Goal: Information Seeking & Learning: Learn about a topic

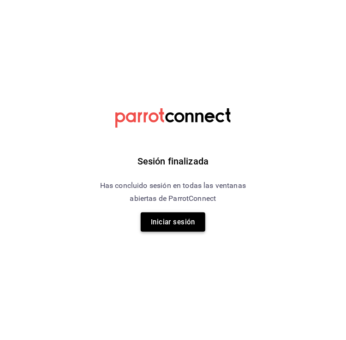
click at [175, 229] on button "Iniciar sesión" at bounding box center [173, 221] width 65 height 19
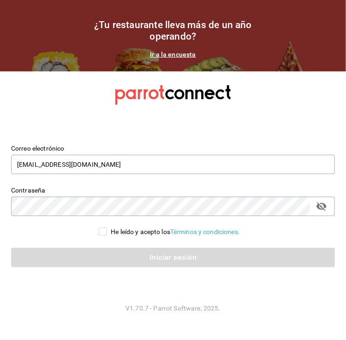
click at [107, 229] on span "He leído y acepto los Términos y condiciones." at bounding box center [173, 232] width 133 height 10
click at [107, 229] on input "He leído y acepto los Términos y condiciones." at bounding box center [103, 232] width 8 height 8
checkbox input "true"
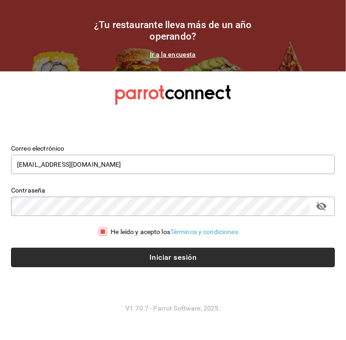
click at [141, 251] on button "Iniciar sesión" at bounding box center [172, 257] width 323 height 19
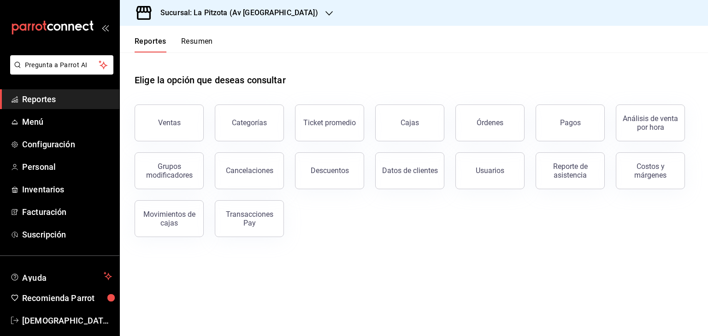
click at [262, 15] on h3 "Sucursal: La Pitzota (Av [GEOGRAPHIC_DATA])" at bounding box center [235, 12] width 165 height 11
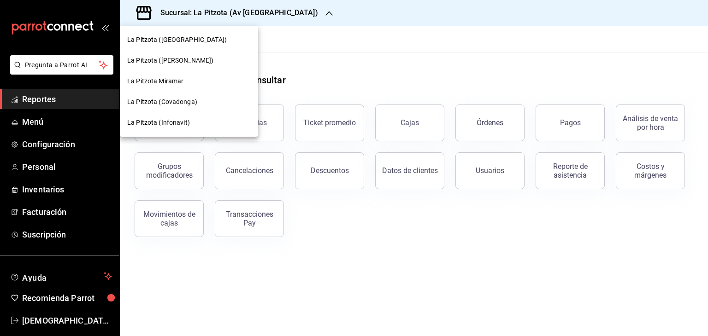
click at [163, 120] on span "La Pitzota (Infonavit)" at bounding box center [158, 123] width 63 height 10
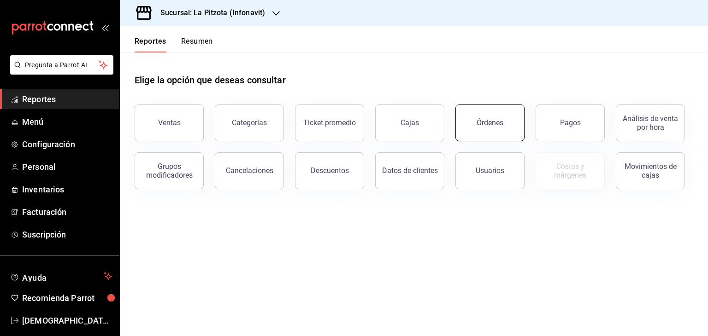
click at [345, 129] on button "Órdenes" at bounding box center [489, 123] width 69 height 37
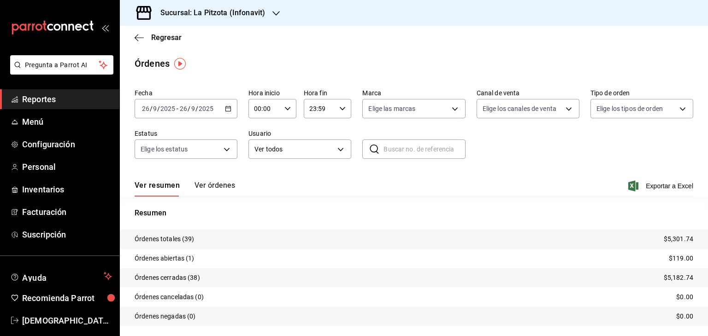
click at [225, 109] on \(Stroke\) "button" at bounding box center [228, 108] width 6 height 5
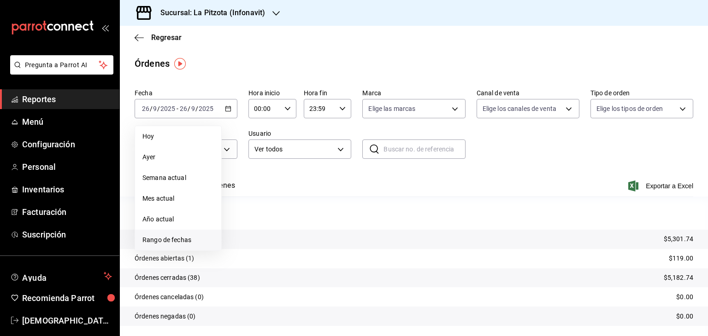
click at [152, 238] on span "Rango de fechas" at bounding box center [177, 240] width 71 height 10
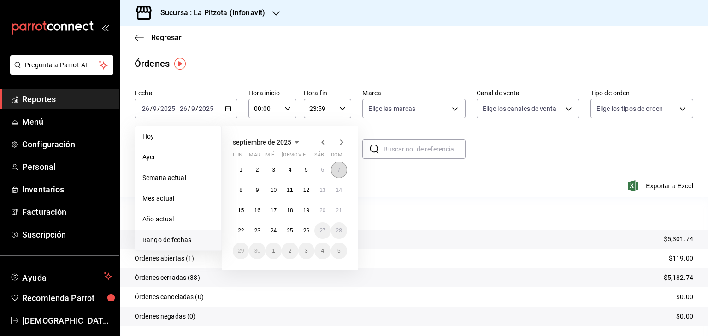
click at [334, 171] on button "7" at bounding box center [339, 170] width 16 height 17
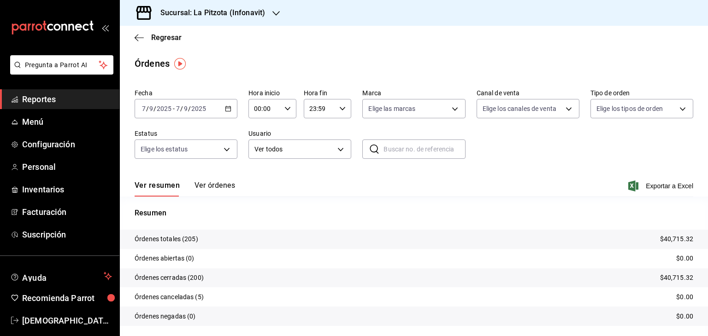
click at [288, 106] on icon "button" at bounding box center [287, 109] width 6 height 6
click at [258, 165] on button "14" at bounding box center [259, 165] width 20 height 18
click at [282, 167] on button "47" at bounding box center [282, 158] width 20 height 18
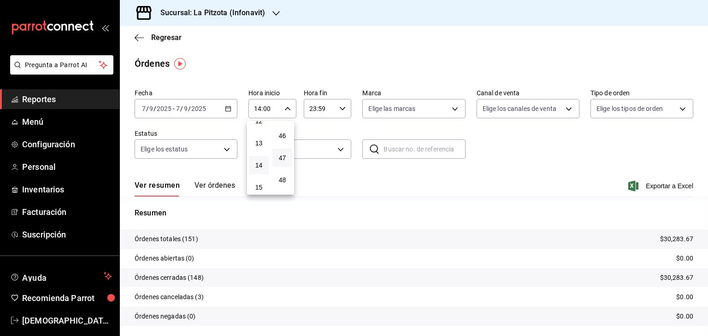
type input "14:47"
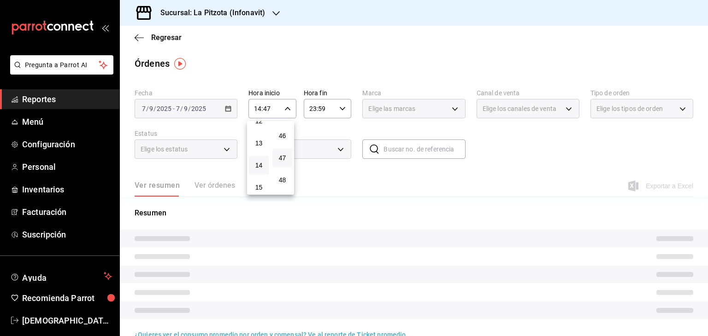
click at [321, 111] on div at bounding box center [354, 168] width 708 height 336
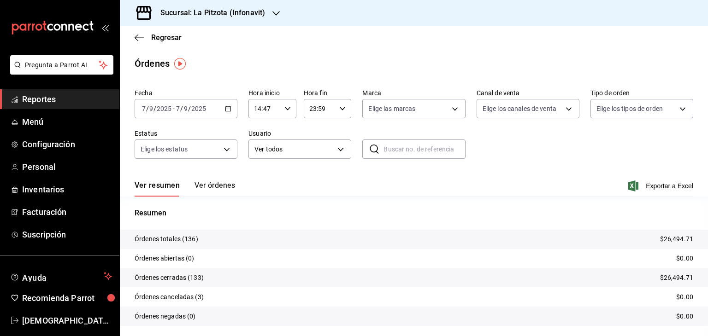
click at [306, 110] on input "23:59" at bounding box center [320, 109] width 32 height 18
click at [312, 141] on span "21" at bounding box center [313, 139] width 9 height 7
click at [332, 135] on button "57" at bounding box center [337, 139] width 20 height 18
type input "21:57"
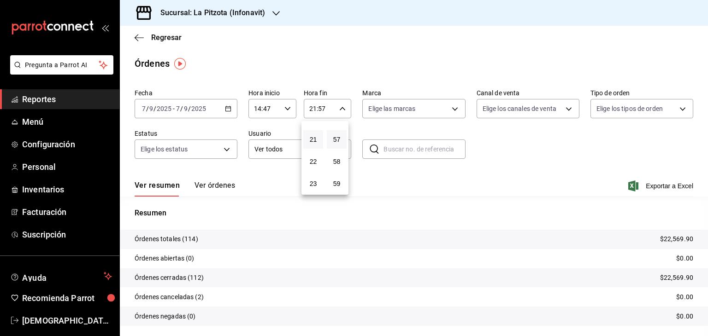
click at [343, 77] on div at bounding box center [354, 168] width 708 height 336
click at [217, 187] on button "Ver órdenes" at bounding box center [214, 189] width 41 height 16
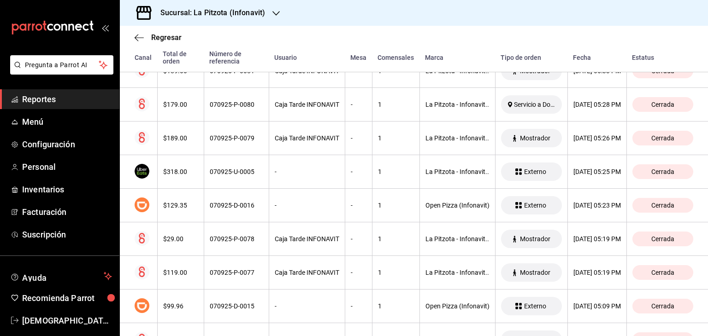
scroll to position [2513, 0]
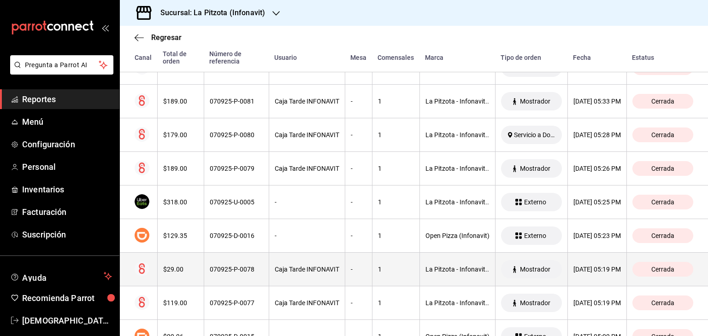
click at [175, 257] on th "$29.00" at bounding box center [180, 270] width 47 height 34
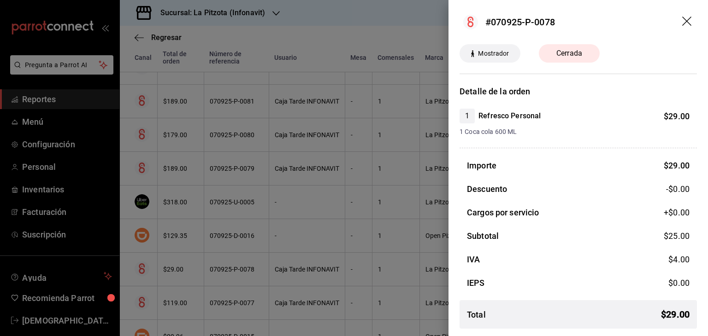
click at [345, 21] on icon "drag" at bounding box center [687, 22] width 11 height 11
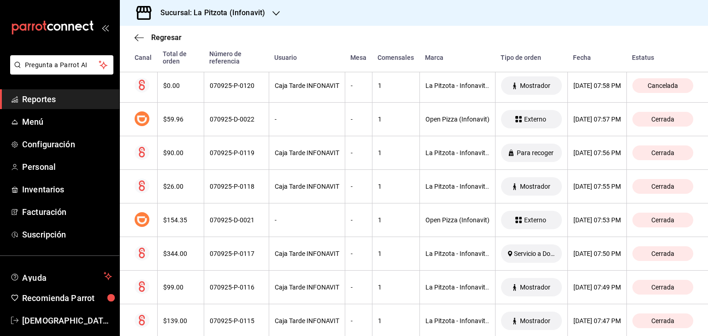
scroll to position [854, 0]
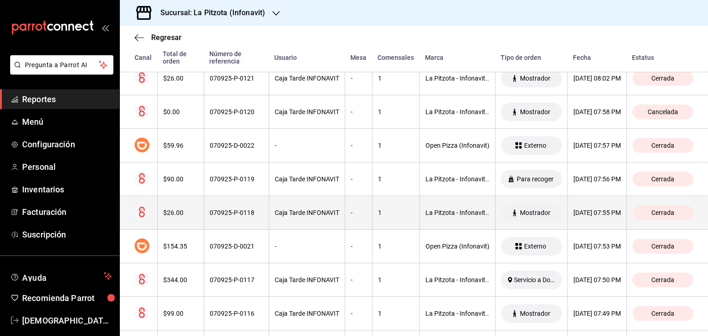
click at [173, 209] on div "$26.00" at bounding box center [180, 212] width 35 height 7
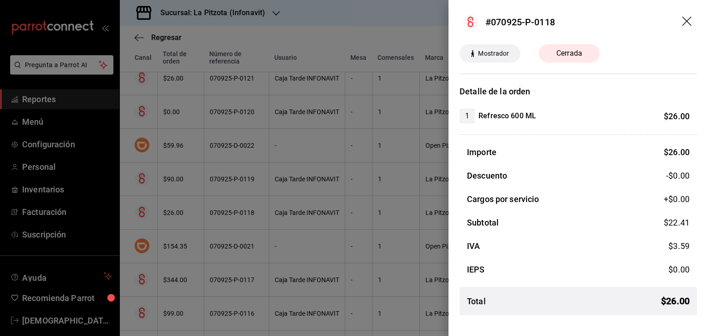
click at [345, 21] on icon "drag" at bounding box center [687, 22] width 11 height 11
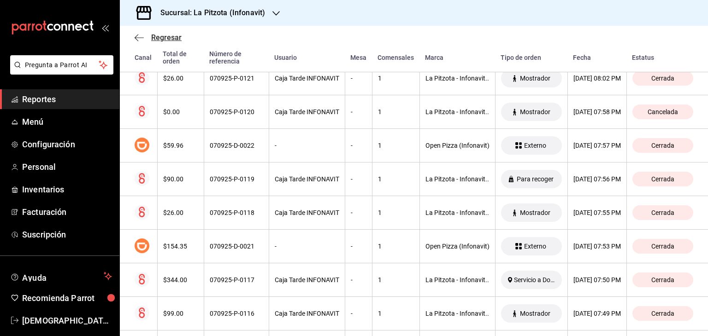
click at [136, 39] on icon "button" at bounding box center [139, 38] width 9 height 8
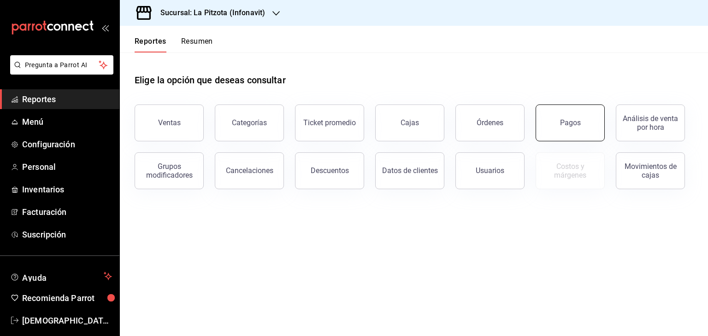
click at [345, 127] on button "Pagos" at bounding box center [569, 123] width 69 height 37
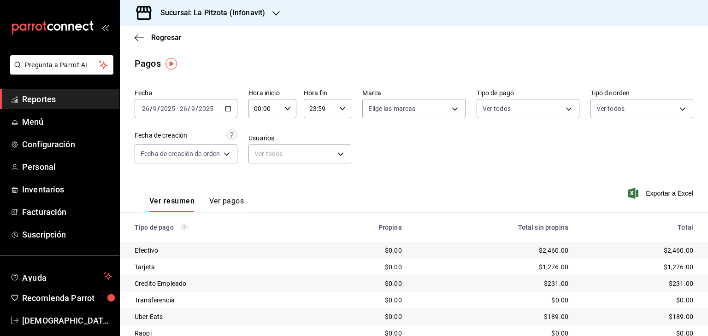
click at [166, 108] on input "2025" at bounding box center [168, 108] width 16 height 7
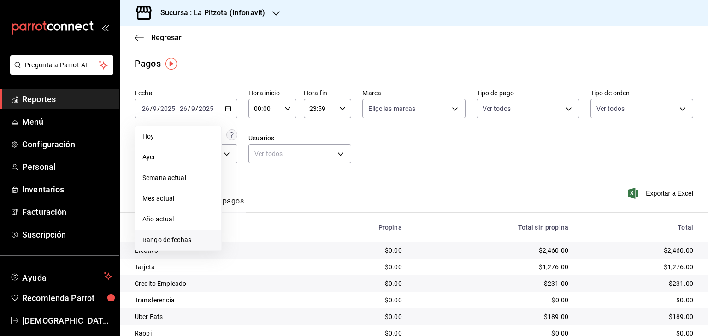
click at [157, 234] on li "Rango de fechas" at bounding box center [178, 240] width 86 height 21
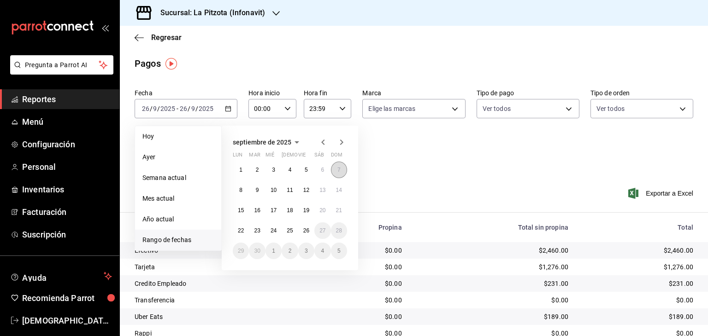
click at [334, 172] on button "7" at bounding box center [339, 170] width 16 height 17
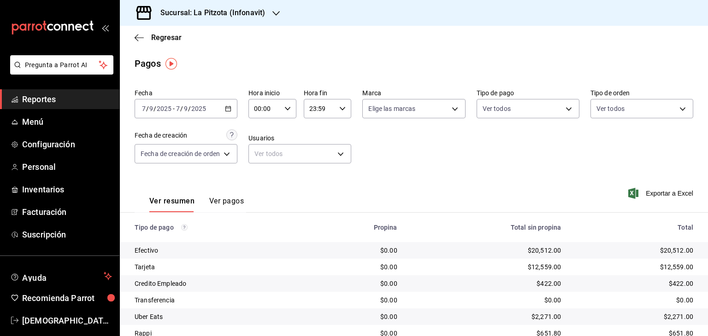
click at [269, 107] on input "00:00" at bounding box center [264, 109] width 32 height 18
click at [260, 123] on span "14" at bounding box center [260, 119] width 9 height 7
click at [284, 116] on span "47" at bounding box center [284, 111] width 9 height 7
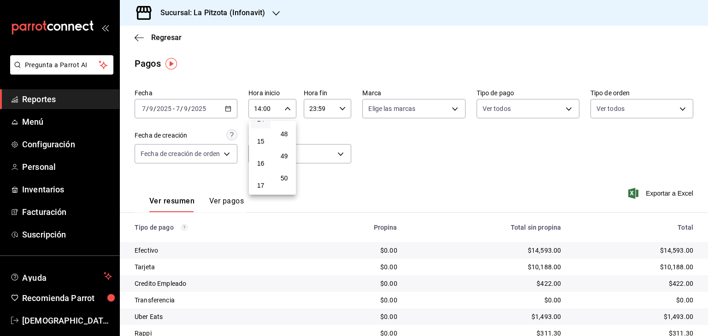
type input "14:47"
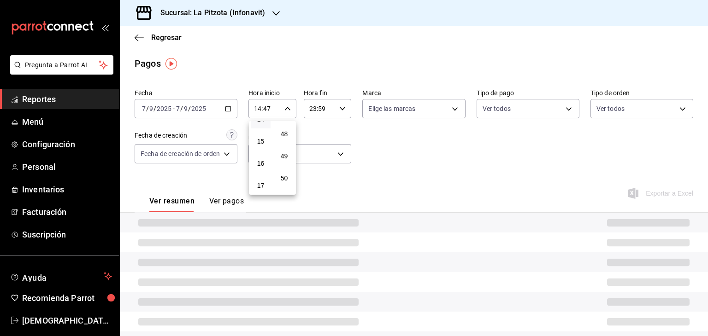
click at [310, 108] on div at bounding box center [354, 168] width 708 height 336
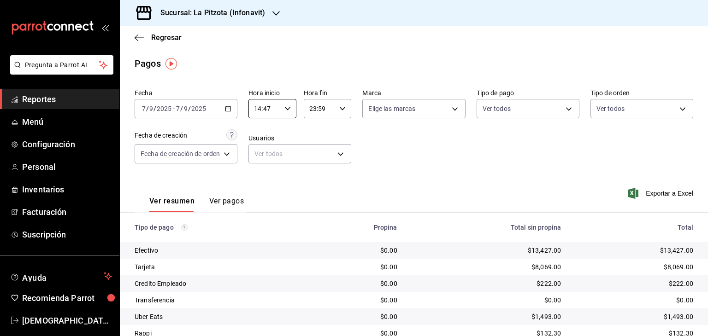
click at [311, 107] on input "23:59" at bounding box center [320, 109] width 32 height 18
click at [312, 136] on span "21" at bounding box center [315, 139] width 9 height 7
click at [336, 137] on span "57" at bounding box center [338, 139] width 9 height 7
type input "21:57"
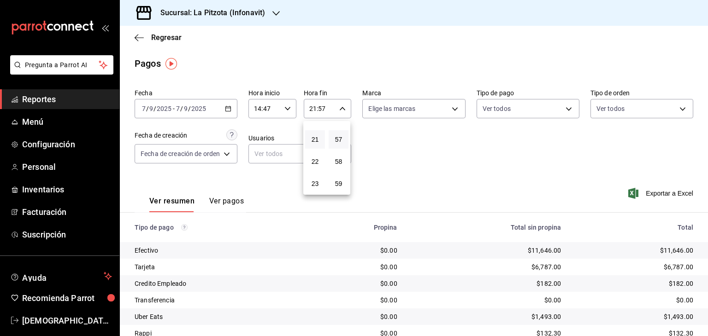
click at [345, 142] on div at bounding box center [354, 168] width 708 height 336
click at [226, 199] on button "Ver pagos" at bounding box center [226, 205] width 35 height 16
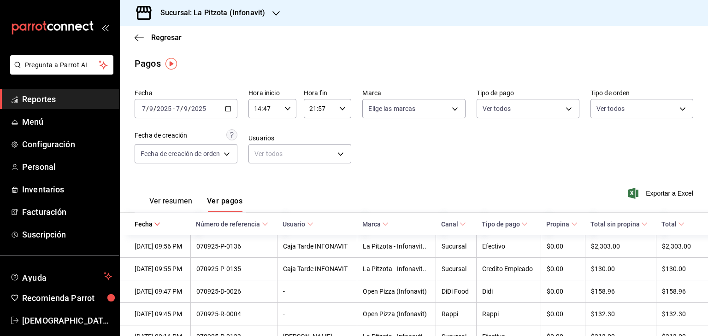
click at [345, 168] on div "Fecha [DATE] [DATE] - [DATE] [DATE] Hora inicio 14:47 Hora inicio Hora fin 21:5…" at bounding box center [414, 129] width 558 height 89
click at [345, 109] on body "Pregunta a Parrot AI Reportes Menú Configuración Personal Inventarios Facturaci…" at bounding box center [354, 168] width 708 height 336
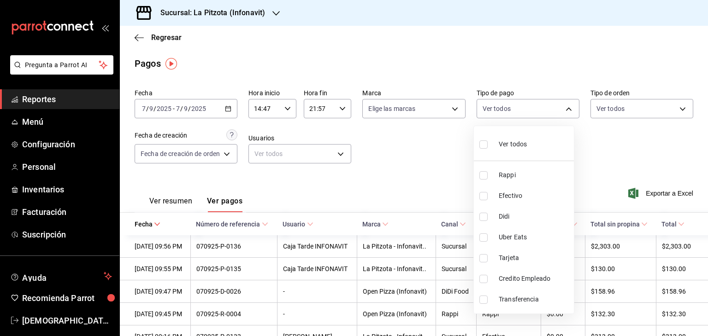
click at [345, 275] on span "Credito Empleado" at bounding box center [534, 279] width 71 height 10
type input "7e3d53a6-e9a5-40ed-a984-72d805b0ea3f"
checkbox input "true"
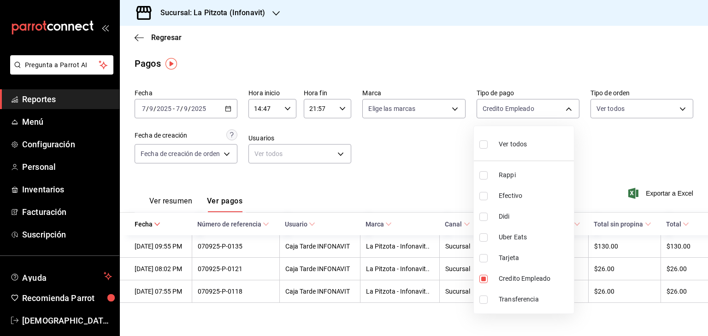
click at [345, 151] on div at bounding box center [354, 168] width 708 height 336
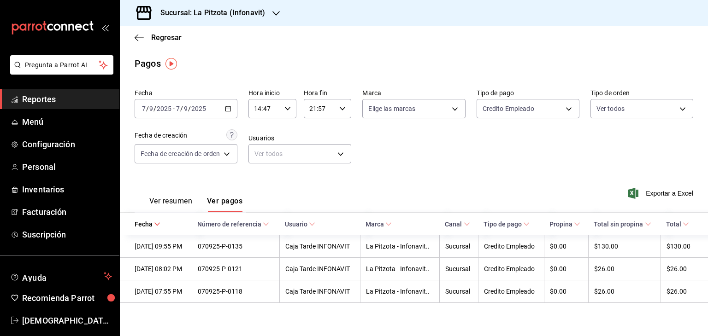
click at [345, 173] on div "Fecha [DATE] [DATE] - [DATE] [DATE] Hora inicio 14:47 Hora inicio Hora fin 21:5…" at bounding box center [414, 129] width 558 height 89
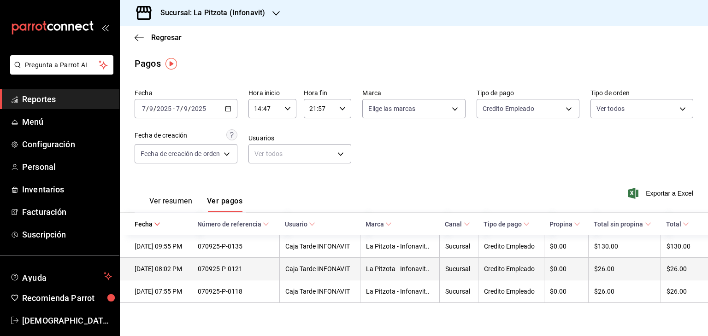
click at [249, 271] on div "070925-P-0121" at bounding box center [236, 268] width 76 height 7
click at [234, 266] on div "070925-P-0121" at bounding box center [236, 268] width 76 height 7
click at [249, 267] on div "070925-P-0121" at bounding box center [236, 268] width 76 height 7
click at [268, 265] on th "070925-P-0121" at bounding box center [236, 269] width 88 height 23
click at [184, 271] on div "[DATE] 08:02 PM" at bounding box center [161, 268] width 52 height 7
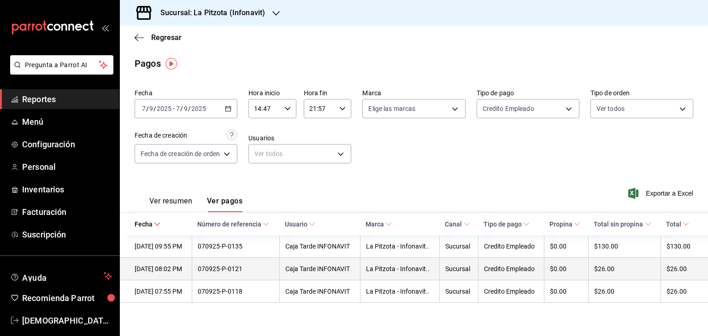
click at [184, 271] on div "[DATE] 08:02 PM" at bounding box center [161, 268] width 52 height 7
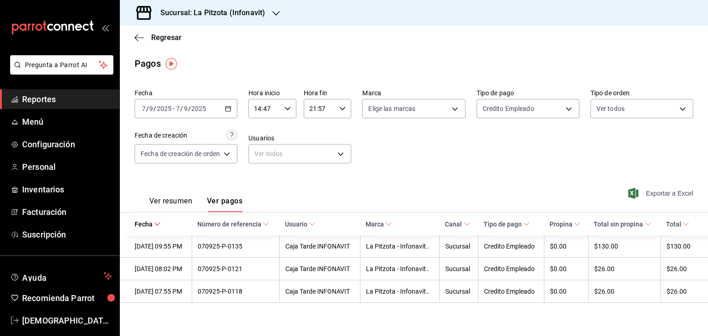
click at [345, 191] on span "Exportar a Excel" at bounding box center [661, 193] width 63 height 11
click at [345, 152] on div "Fecha [DATE] [DATE] - [DATE] [DATE] Hora inicio 14:47 Hora inicio Hora fin 21:5…" at bounding box center [414, 129] width 558 height 89
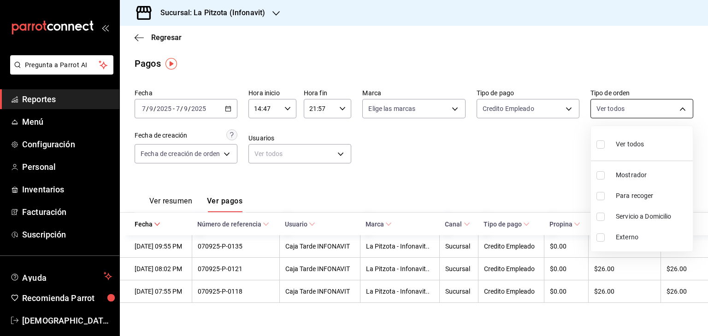
click at [345, 106] on body "Pregunta a Parrot AI Reportes Menú Configuración Personal Inventarios Facturaci…" at bounding box center [354, 168] width 708 height 336
click at [345, 106] on div at bounding box center [354, 168] width 708 height 336
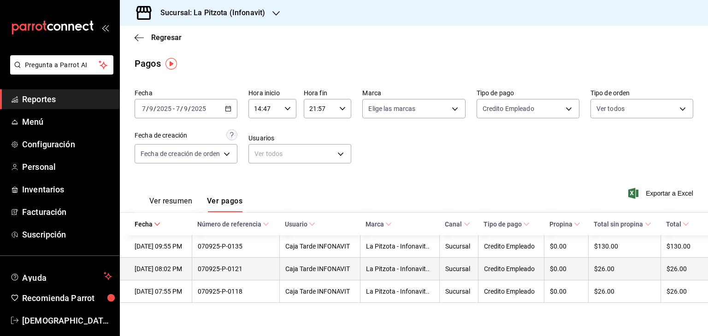
click at [221, 275] on th "070925-P-0121" at bounding box center [236, 269] width 88 height 23
click at [229, 272] on div "070925-P-0121" at bounding box center [236, 268] width 76 height 7
click at [208, 270] on th "070925-P-0121" at bounding box center [236, 269] width 88 height 23
click at [186, 270] on div "[DATE] 08:02 PM" at bounding box center [161, 268] width 52 height 7
click at [252, 269] on div "070925-P-0121" at bounding box center [236, 268] width 76 height 7
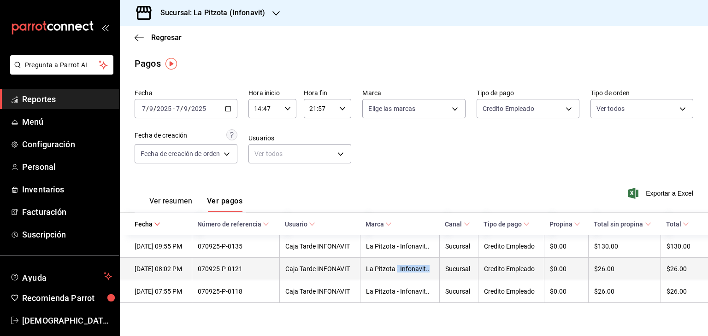
click at [345, 268] on tr "[DATE] 08:02 PM 070925-P-0121 Caja Tarde INFONAVIT La Pitzota - Infonavit.. Suc…" at bounding box center [414, 269] width 588 height 23
drag, startPoint x: 517, startPoint y: 267, endPoint x: 540, endPoint y: 270, distance: 23.3
click at [345, 268] on div "Credito Empleado" at bounding box center [511, 268] width 54 height 7
drag, startPoint x: 595, startPoint y: 278, endPoint x: 634, endPoint y: 278, distance: 39.2
click at [345, 278] on tr "[DATE] 08:02 PM 070925-P-0121 Caja Tarde INFONAVIT La Pitzota - Infonavit.. Suc…" at bounding box center [414, 269] width 588 height 23
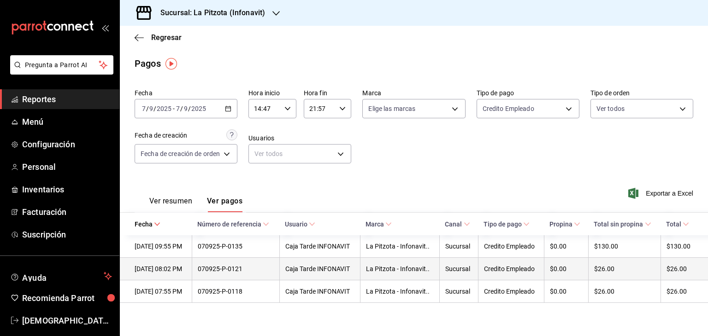
click at [345, 278] on th "$26.00" at bounding box center [683, 269] width 47 height 23
drag, startPoint x: 408, startPoint y: 262, endPoint x: 300, endPoint y: 261, distance: 107.8
click at [345, 262] on th "La Pitzota - Infonavit.." at bounding box center [400, 269] width 80 height 23
click at [236, 265] on th "070925-P-0121" at bounding box center [236, 269] width 88 height 23
click at [186, 269] on div "[DATE] 08:02 PM" at bounding box center [161, 268] width 52 height 7
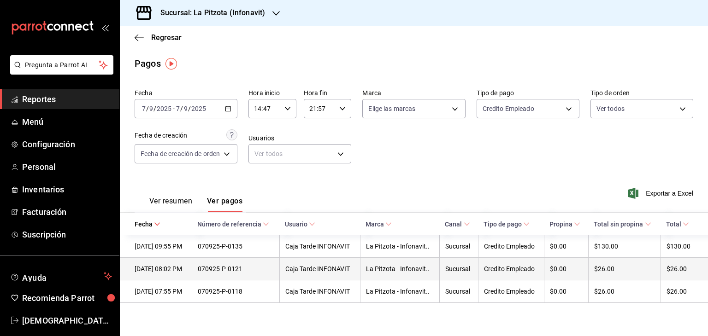
click at [159, 270] on div "[DATE] 08:02 PM" at bounding box center [161, 268] width 52 height 7
click at [186, 272] on div "[DATE] 08:02 PM" at bounding box center [161, 268] width 52 height 7
click at [237, 272] on div "070925-P-0121" at bounding box center [236, 268] width 76 height 7
click at [257, 270] on div "070925-P-0121" at bounding box center [236, 268] width 76 height 7
drag, startPoint x: 258, startPoint y: 270, endPoint x: 212, endPoint y: 269, distance: 46.1
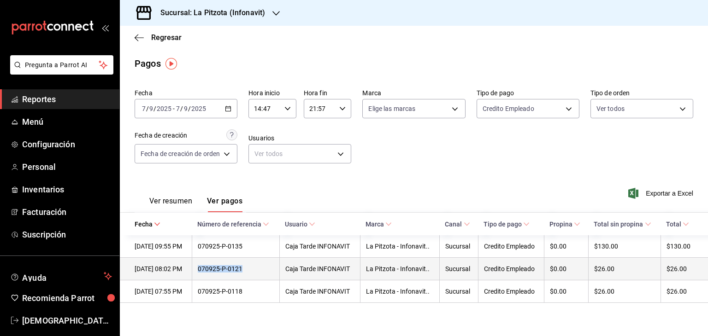
click at [212, 269] on div "070925-P-0121" at bounding box center [236, 268] width 76 height 7
click at [249, 270] on div "070925-P-0121" at bounding box center [236, 268] width 76 height 7
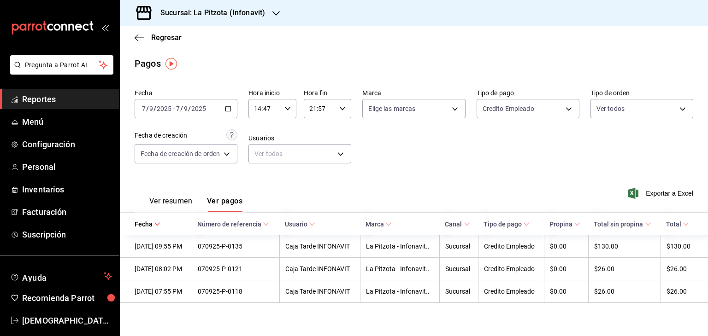
click at [345, 160] on div "Fecha [DATE] [DATE] - [DATE] [DATE] Hora inicio 14:47 Hora inicio Hora fin 21:5…" at bounding box center [414, 129] width 558 height 89
click at [213, 59] on div "Pagos" at bounding box center [414, 64] width 588 height 14
click at [136, 37] on icon "button" at bounding box center [139, 38] width 9 height 8
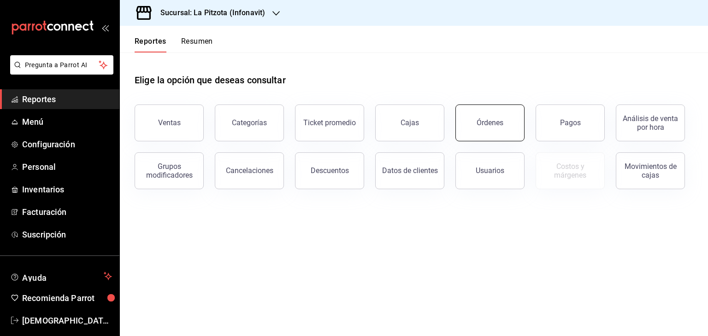
click at [345, 118] on button "Órdenes" at bounding box center [489, 123] width 69 height 37
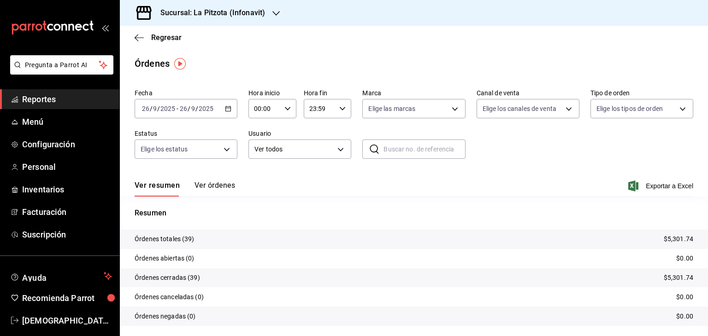
click at [231, 107] on div "[DATE] [DATE] - [DATE] [DATE]" at bounding box center [186, 108] width 103 height 19
click at [140, 36] on icon "button" at bounding box center [139, 38] width 9 height 8
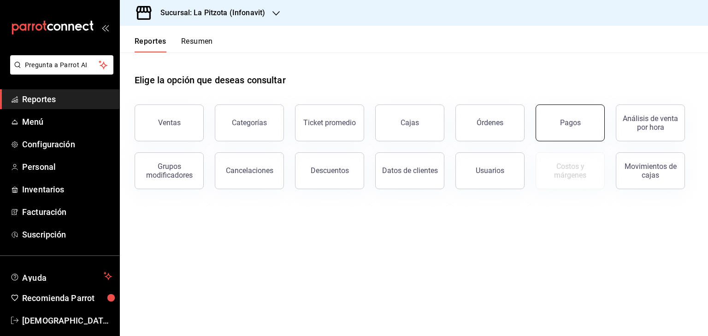
click at [345, 121] on div "Pagos" at bounding box center [570, 122] width 21 height 9
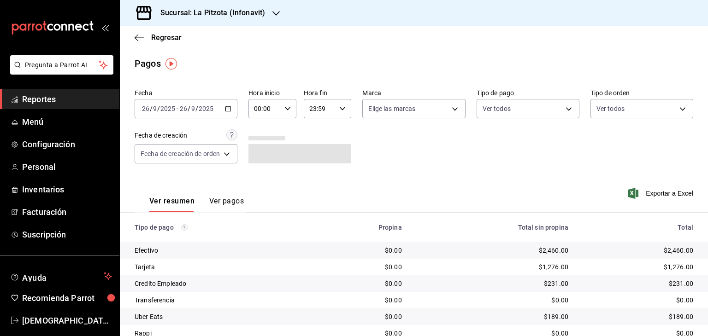
click at [232, 109] on div "[DATE] [DATE] - [DATE] [DATE]" at bounding box center [186, 108] width 103 height 19
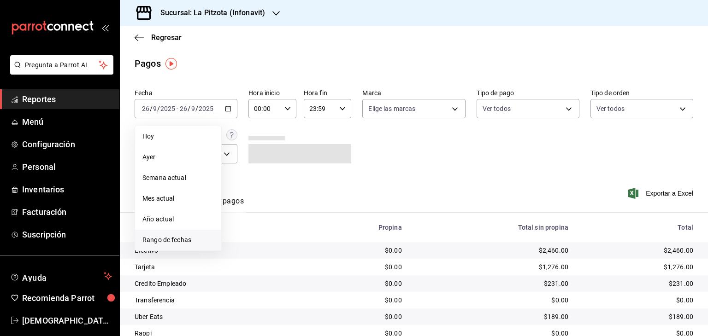
click at [172, 237] on span "Rango de fechas" at bounding box center [177, 240] width 71 height 10
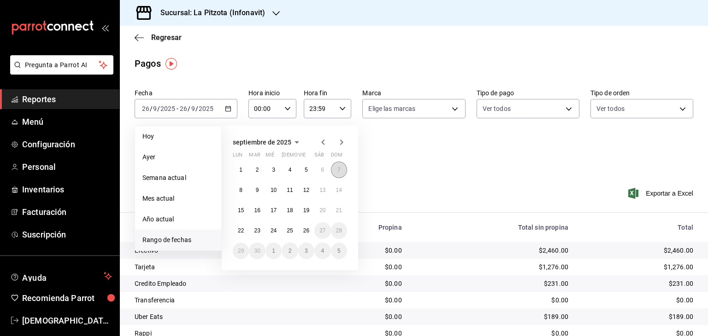
click at [333, 166] on button "7" at bounding box center [339, 170] width 16 height 17
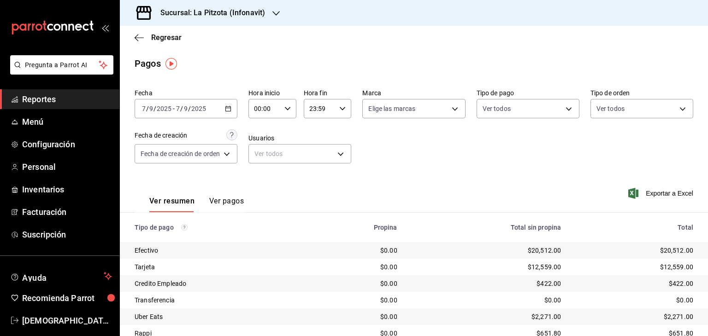
click at [287, 105] on div "00:00 Hora inicio" at bounding box center [272, 108] width 48 height 19
click at [259, 164] on span "14" at bounding box center [260, 160] width 9 height 7
click at [277, 121] on button "47" at bounding box center [284, 112] width 20 height 18
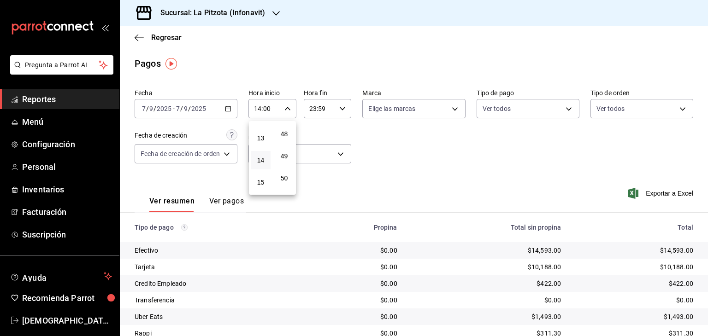
type input "14:47"
click at [308, 106] on div at bounding box center [354, 168] width 708 height 336
click at [315, 109] on input "23:59" at bounding box center [320, 109] width 32 height 18
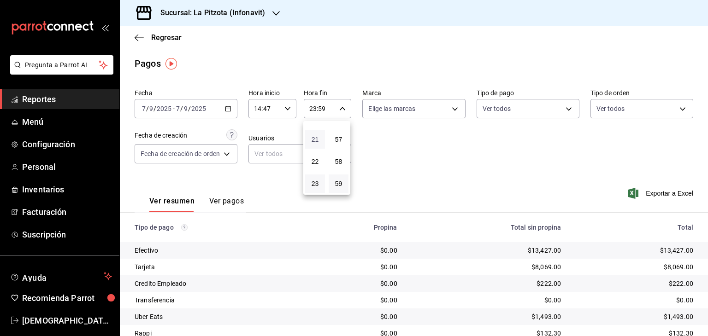
click at [319, 140] on span "21" at bounding box center [315, 139] width 9 height 7
click at [333, 139] on button "57" at bounding box center [339, 139] width 20 height 18
type input "21:57"
click at [345, 140] on div at bounding box center [354, 168] width 708 height 336
click at [345, 109] on body "Pregunta a Parrot AI Reportes Menú Configuración Personal Inventarios Facturaci…" at bounding box center [354, 168] width 708 height 336
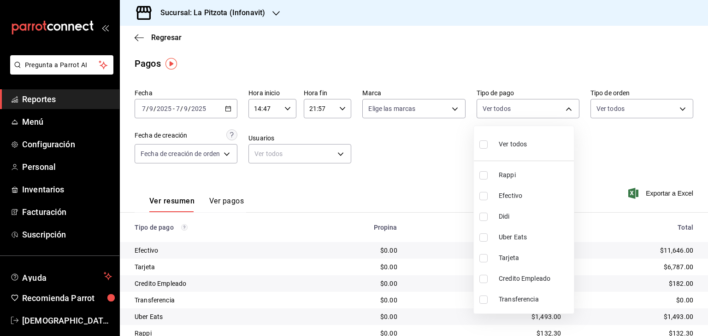
click at [345, 277] on span "Credito Empleado" at bounding box center [534, 279] width 71 height 10
type input "7e3d53a6-e9a5-40ed-a984-72d805b0ea3f"
checkbox input "true"
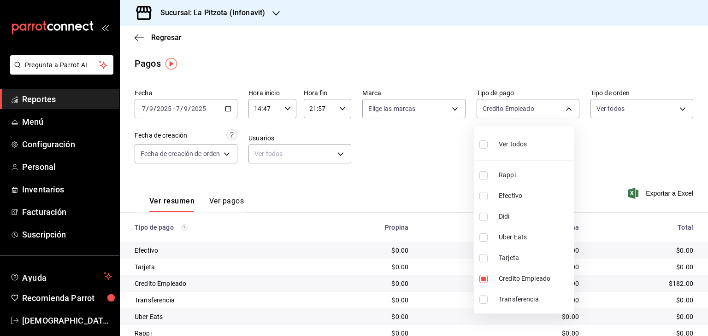
click at [345, 152] on div at bounding box center [354, 168] width 708 height 336
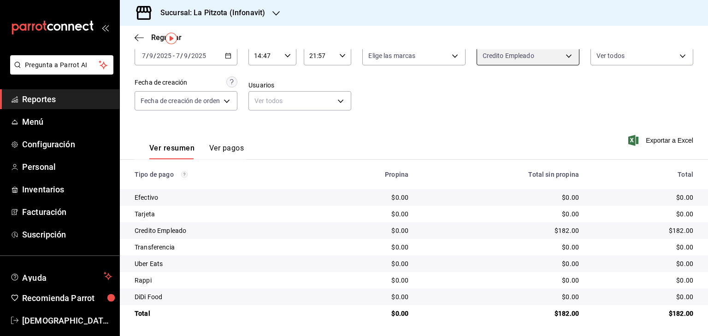
scroll to position [54, 0]
click at [216, 144] on button "Ver pagos" at bounding box center [226, 151] width 35 height 16
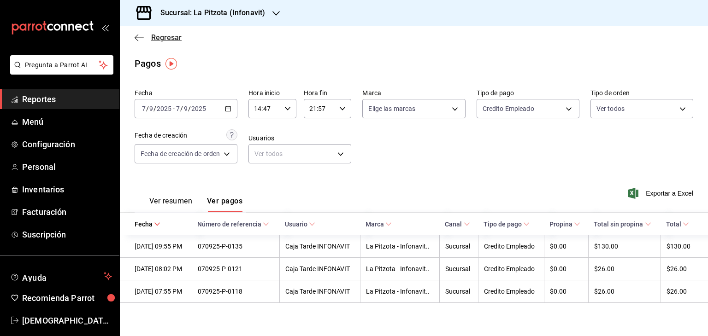
click at [136, 39] on icon "button" at bounding box center [139, 38] width 9 height 8
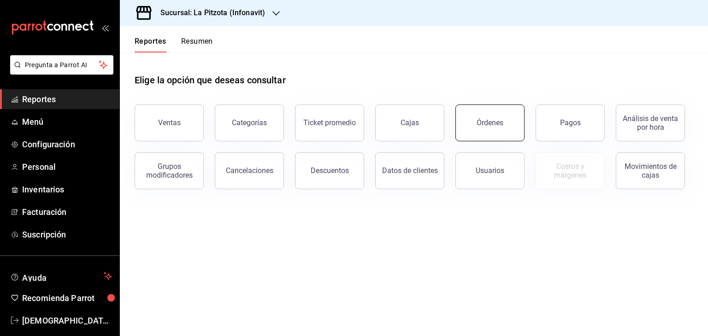
click at [345, 120] on button "Órdenes" at bounding box center [489, 123] width 69 height 37
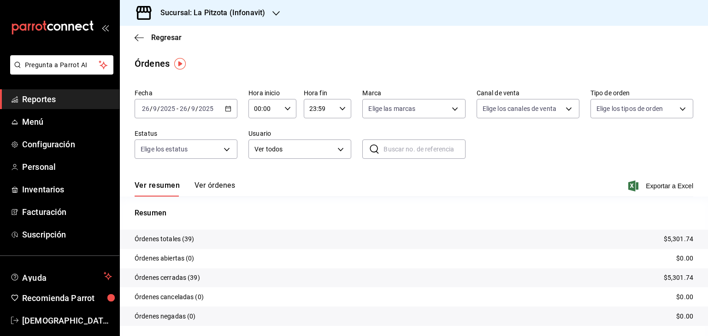
click at [230, 109] on icon "button" at bounding box center [228, 109] width 6 height 6
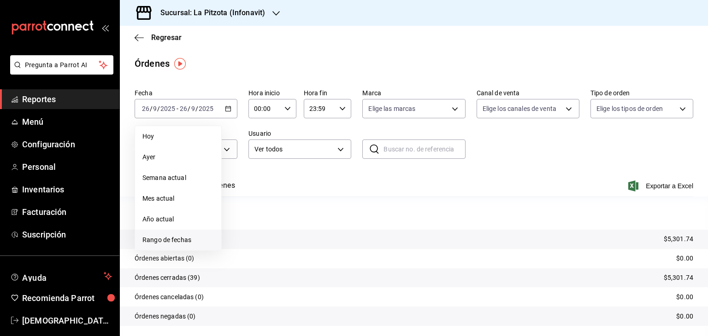
click at [170, 238] on span "Rango de fechas" at bounding box center [177, 240] width 71 height 10
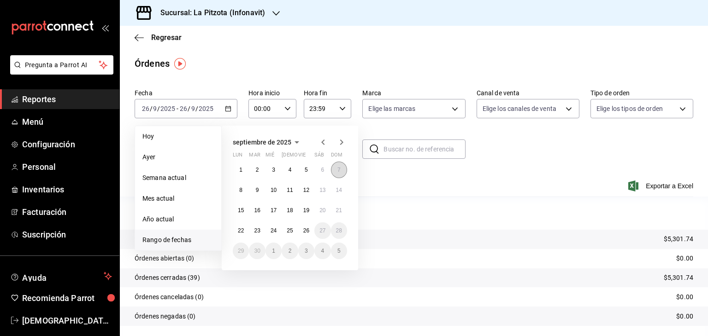
click at [335, 170] on button "7" at bounding box center [339, 170] width 16 height 17
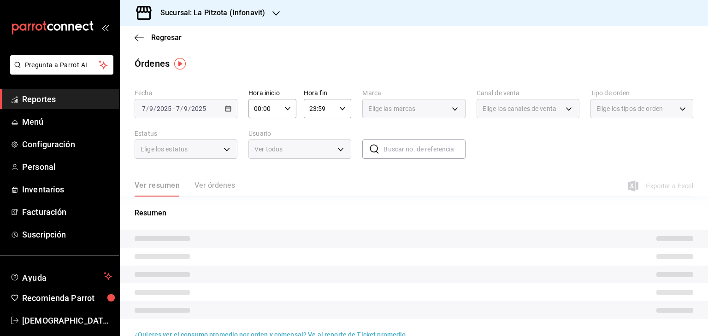
click at [259, 106] on input "00:00" at bounding box center [264, 109] width 32 height 18
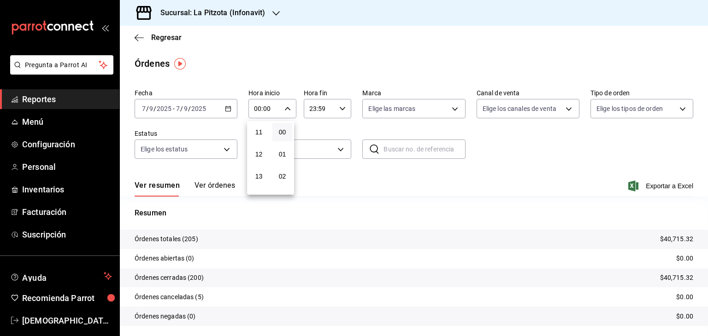
scroll to position [276, 0]
click at [257, 168] on span "14" at bounding box center [258, 165] width 9 height 7
click at [282, 167] on button "47" at bounding box center [282, 158] width 20 height 18
type input "14:47"
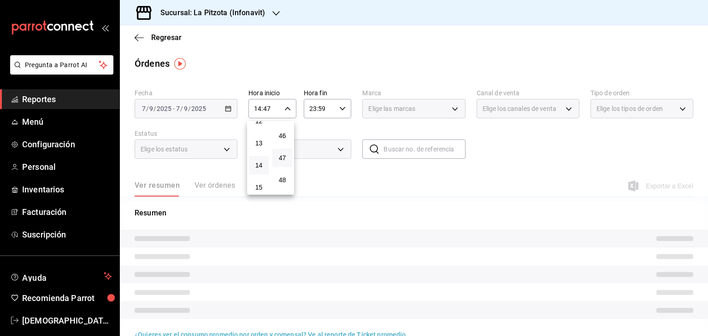
click at [310, 106] on div at bounding box center [354, 168] width 708 height 336
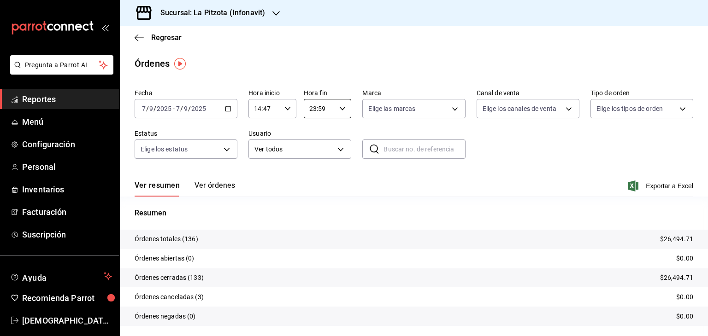
click at [310, 106] on input "23:59" at bounding box center [320, 109] width 32 height 18
click at [310, 137] on span "21" at bounding box center [313, 139] width 9 height 7
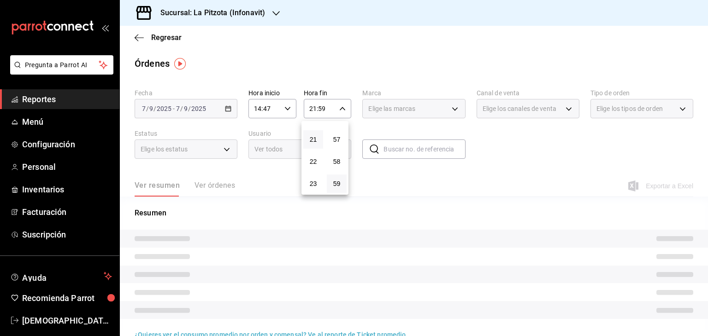
click at [317, 109] on div at bounding box center [354, 168] width 708 height 336
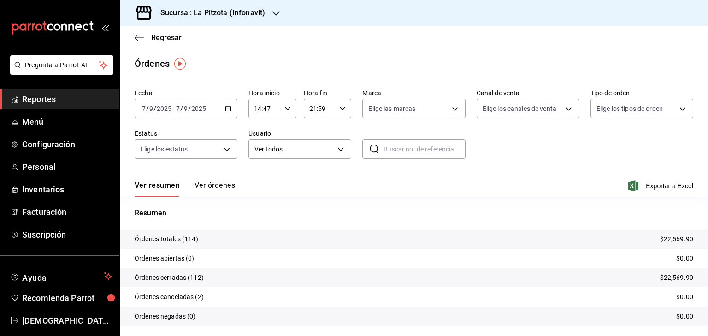
click at [320, 107] on input "21:59" at bounding box center [320, 109] width 32 height 18
click at [338, 141] on span "57" at bounding box center [336, 139] width 9 height 7
type input "21:57"
click at [345, 144] on div at bounding box center [354, 168] width 708 height 336
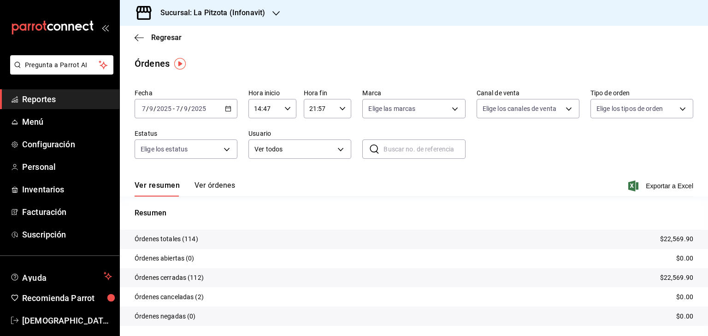
click at [219, 183] on button "Ver órdenes" at bounding box center [214, 189] width 41 height 16
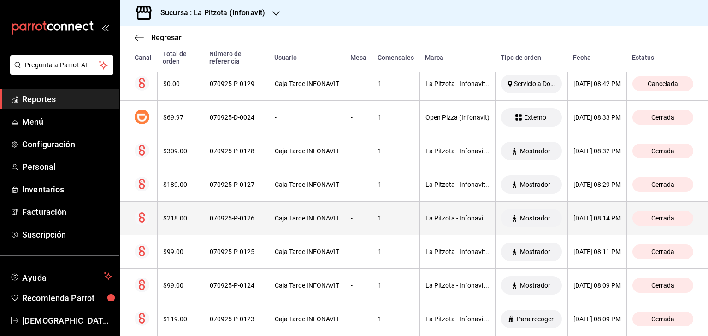
scroll to position [662, 0]
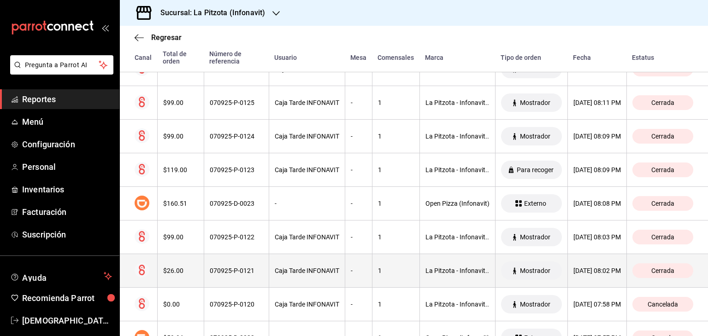
click at [224, 269] on div "070925-P-0121" at bounding box center [236, 270] width 53 height 7
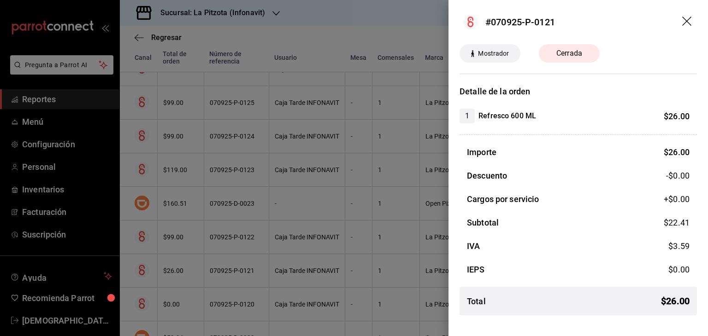
click at [345, 48] on div "Mostrador Cerrada" at bounding box center [577, 53] width 237 height 18
click at [345, 24] on icon "drag" at bounding box center [687, 22] width 11 height 11
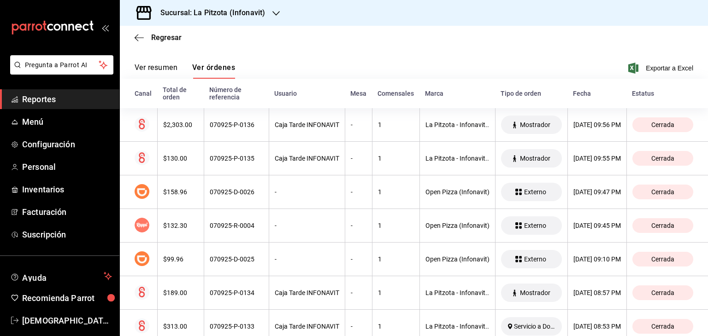
scroll to position [109, 0]
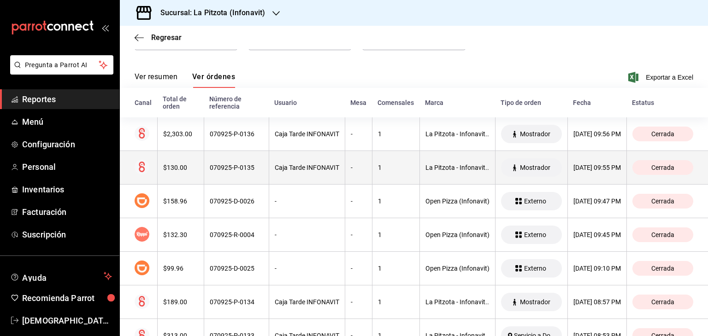
click at [179, 170] on div "$130.00" at bounding box center [180, 167] width 35 height 7
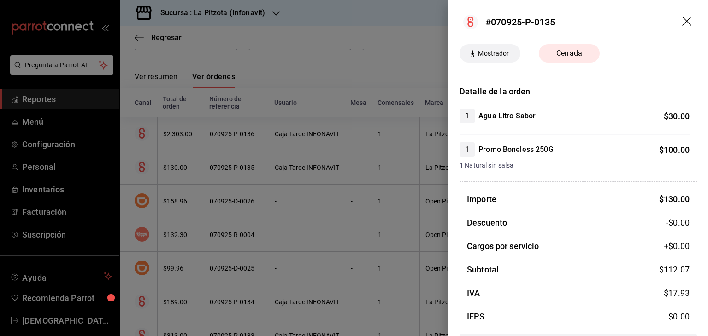
scroll to position [0, 0]
click at [345, 51] on span "Mostrador" at bounding box center [493, 54] width 38 height 10
click at [345, 54] on span "Cerrada" at bounding box center [569, 53] width 37 height 11
click at [345, 19] on icon "drag" at bounding box center [686, 21] width 9 height 9
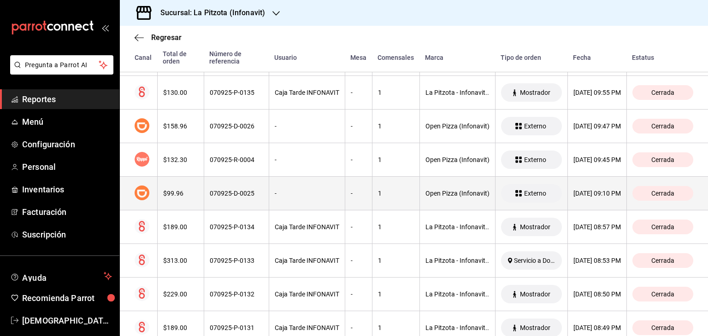
scroll to position [17, 0]
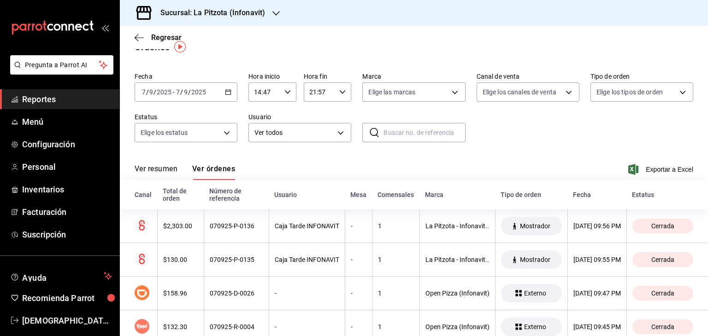
click at [345, 157] on div "Ver resumen Ver órdenes Exportar a Excel" at bounding box center [414, 166] width 558 height 27
click at [336, 131] on body "Pregunta a Parrot AI Reportes Menú Configuración Personal Inventarios Facturaci…" at bounding box center [354, 168] width 708 height 336
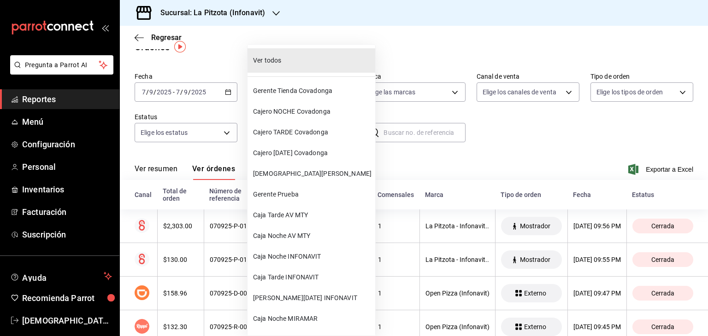
click at [345, 157] on div at bounding box center [354, 168] width 708 height 336
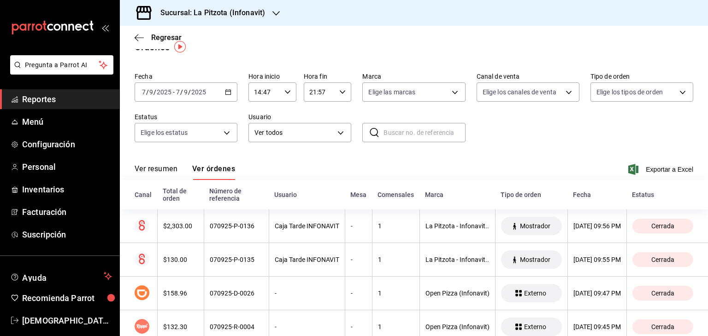
click at [345, 129] on div "Fecha [DATE] [DATE] - [DATE] [DATE] Hora inicio 14:47 Hora inicio Hora fin 21:5…" at bounding box center [414, 111] width 558 height 85
click at [345, 90] on body "Pregunta a Parrot AI Reportes Menú Configuración Personal Inventarios Facturaci…" at bounding box center [354, 168] width 708 height 336
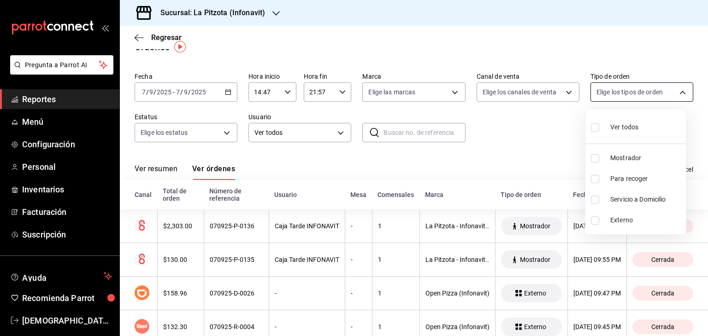
click at [345, 90] on div at bounding box center [354, 168] width 708 height 336
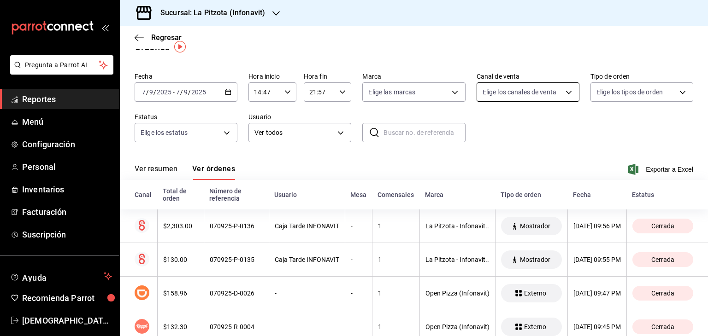
click at [345, 88] on body "Pregunta a Parrot AI Reportes Menú Configuración Personal Inventarios Facturaci…" at bounding box center [354, 168] width 708 height 336
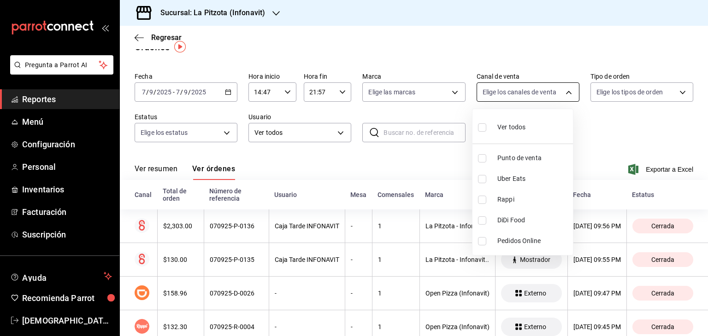
click at [345, 88] on div at bounding box center [354, 168] width 708 height 336
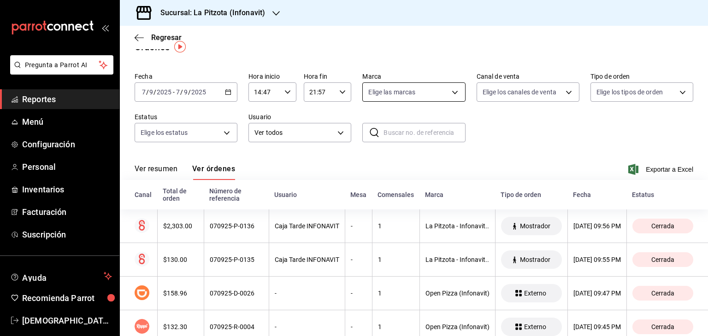
click at [345, 92] on body "Pregunta a Parrot AI Reportes Menú Configuración Personal Inventarios Facturaci…" at bounding box center [354, 168] width 708 height 336
click at [345, 92] on div at bounding box center [354, 168] width 708 height 336
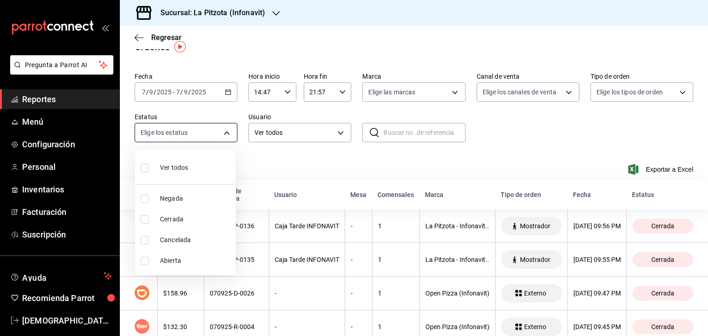
click at [225, 130] on body "Pregunta a Parrot AI Reportes Menú Configuración Personal Inventarios Facturaci…" at bounding box center [354, 168] width 708 height 336
click at [225, 130] on div at bounding box center [354, 168] width 708 height 336
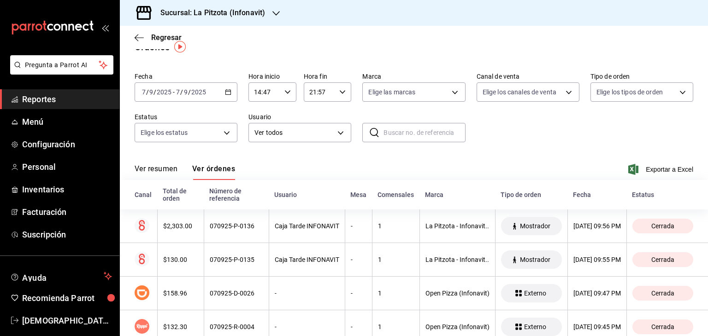
click at [345, 151] on div "Fecha [DATE] [DATE] - [DATE] [DATE] Hora inicio 14:47 Hora inicio Hora fin 21:5…" at bounding box center [414, 111] width 558 height 85
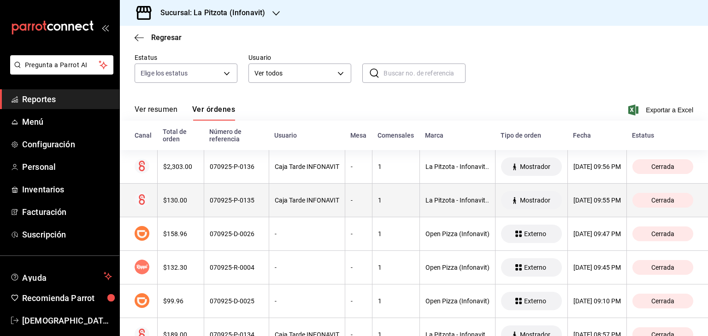
scroll to position [0, 0]
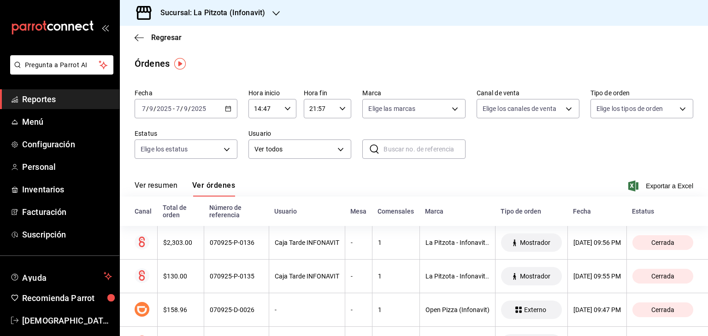
click at [345, 137] on div "Fecha [DATE] [DATE] - [DATE] [DATE] Hora inicio 14:47 Hora inicio Hora fin 21:5…" at bounding box center [414, 127] width 558 height 85
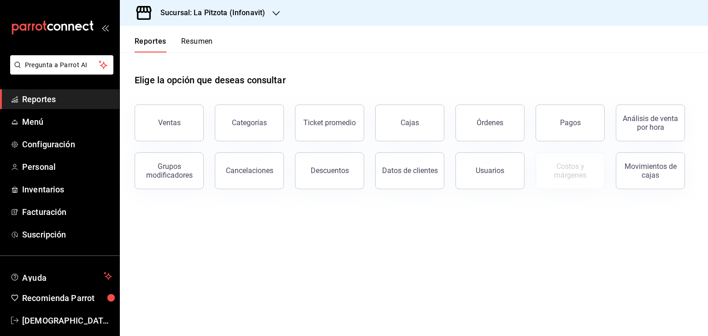
click at [542, 54] on div "Elige la opción que deseas consultar" at bounding box center [414, 73] width 558 height 41
click at [543, 61] on div "Elige la opción que deseas consultar" at bounding box center [414, 73] width 558 height 41
click at [477, 123] on div "Órdenes" at bounding box center [489, 122] width 27 height 9
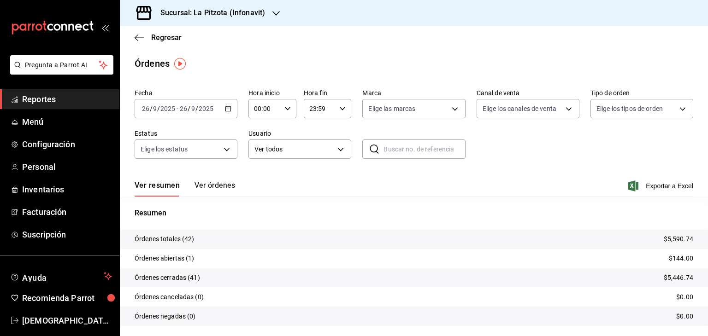
click at [225, 109] on \(Stroke\) "button" at bounding box center [228, 108] width 6 height 5
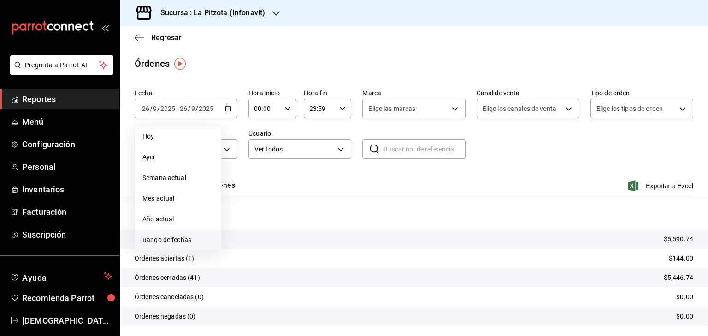
click at [170, 237] on span "Rango de fechas" at bounding box center [177, 240] width 71 height 10
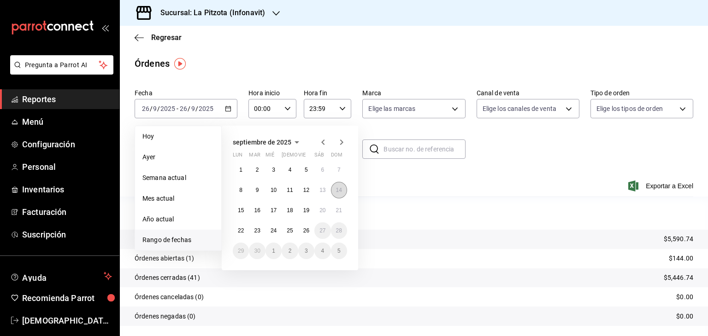
click at [337, 187] on abbr "14" at bounding box center [339, 190] width 6 height 6
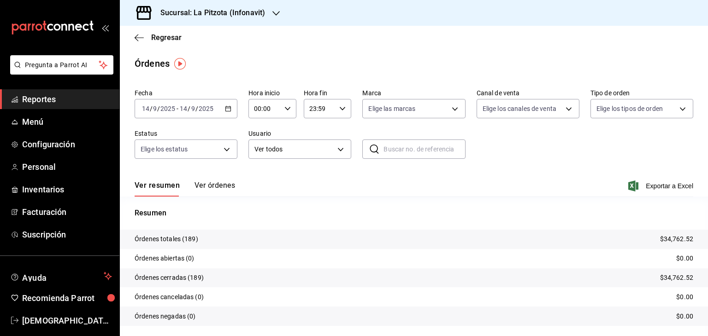
click at [287, 107] on icon "button" at bounding box center [287, 109] width 6 height 6
click at [258, 169] on span "14" at bounding box center [258, 165] width 9 height 7
click at [248, 67] on div at bounding box center [354, 168] width 708 height 336
click at [265, 111] on input "14:00" at bounding box center [264, 109] width 32 height 18
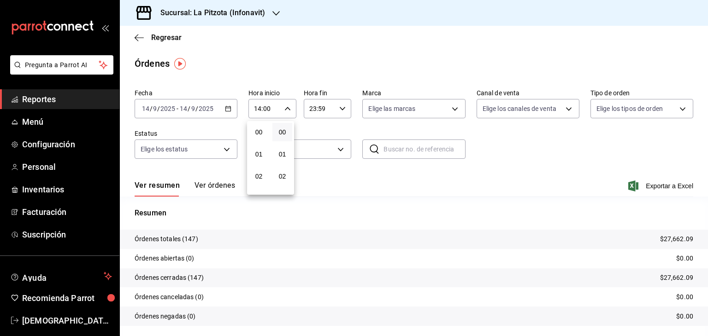
scroll to position [315, 0]
click at [262, 110] on div at bounding box center [354, 168] width 708 height 336
click at [257, 109] on input "14:00" at bounding box center [264, 109] width 32 height 18
click at [262, 154] on span "13" at bounding box center [258, 150] width 9 height 7
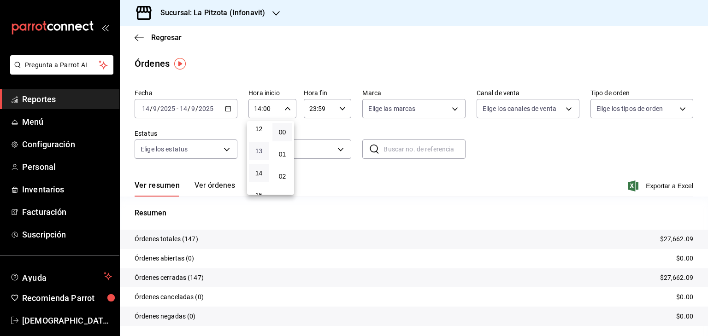
type input "13:00"
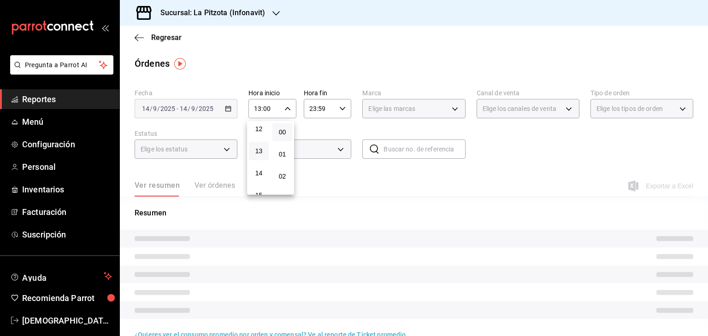
click at [312, 107] on div at bounding box center [354, 168] width 708 height 336
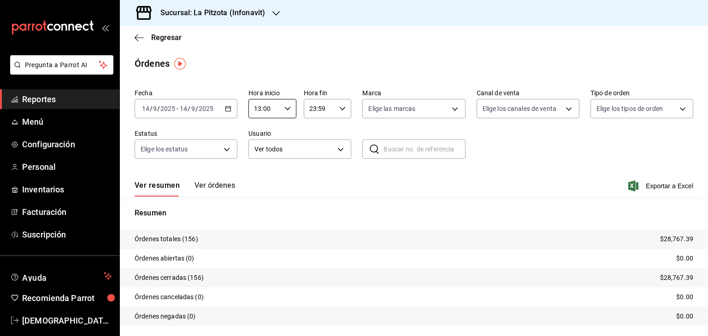
click at [310, 107] on input "23:59" at bounding box center [320, 109] width 32 height 18
click at [313, 156] on button "14" at bounding box center [313, 160] width 20 height 18
type input "14:59"
click at [514, 173] on div at bounding box center [354, 168] width 708 height 336
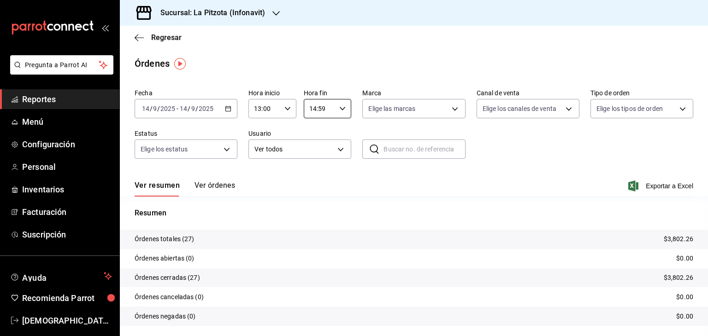
click at [223, 190] on button "Ver órdenes" at bounding box center [214, 189] width 41 height 16
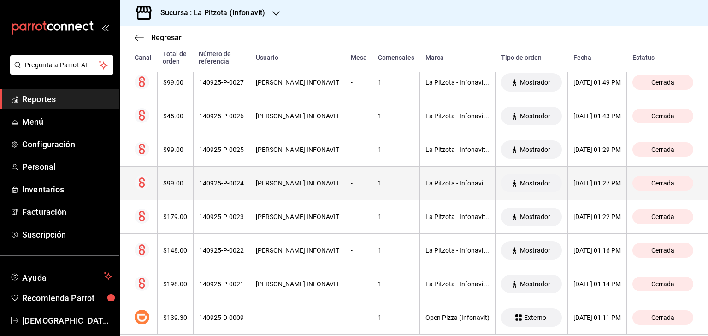
scroll to position [839, 0]
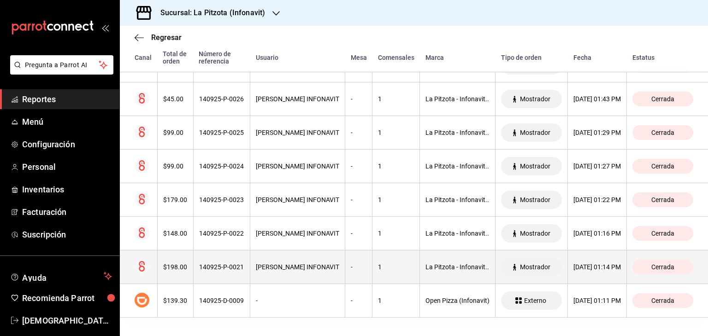
click at [190, 262] on th "$198.00" at bounding box center [175, 268] width 36 height 34
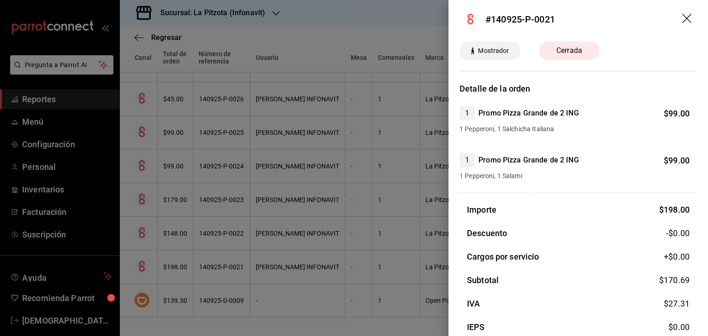
scroll to position [0, 0]
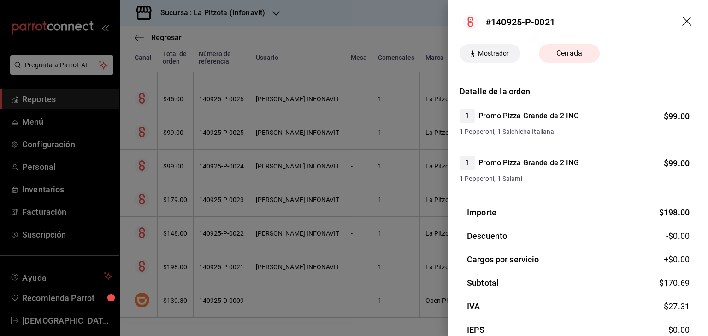
click at [213, 318] on div at bounding box center [354, 168] width 708 height 336
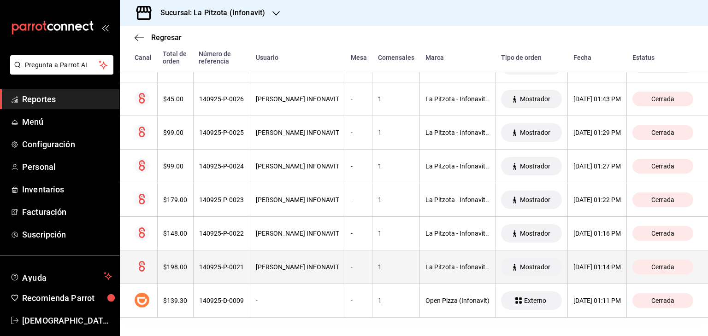
click at [516, 264] on span "Mostrador" at bounding box center [535, 267] width 38 height 7
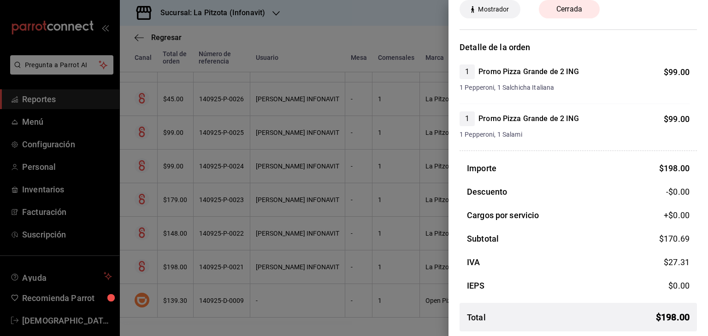
scroll to position [47, 0]
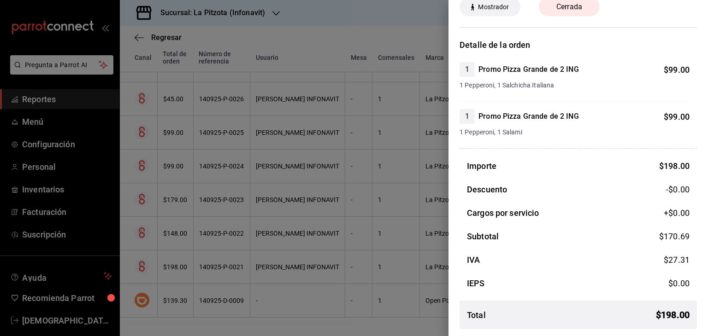
click at [405, 319] on div at bounding box center [354, 168] width 708 height 336
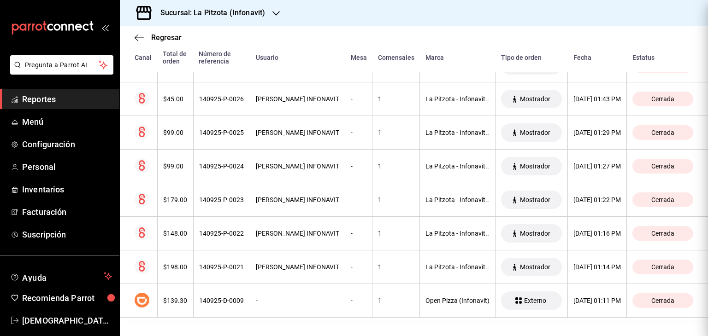
scroll to position [0, 0]
click at [134, 32] on div "Regresar" at bounding box center [414, 37] width 588 height 23
click at [134, 35] on div "Regresar" at bounding box center [414, 37] width 588 height 23
click at [139, 39] on icon "button" at bounding box center [139, 38] width 9 height 8
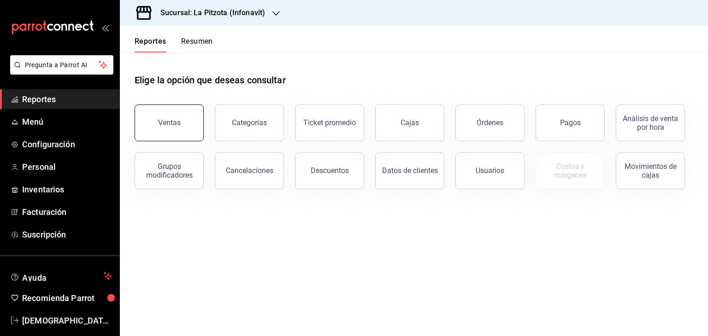
click at [174, 129] on button "Ventas" at bounding box center [169, 123] width 69 height 37
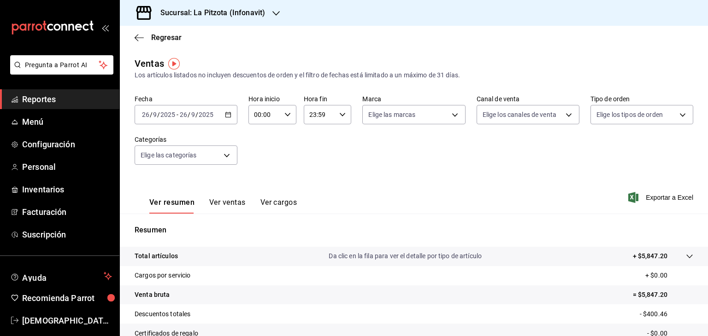
click at [227, 114] on \(Stroke\) "button" at bounding box center [228, 114] width 5 height 0
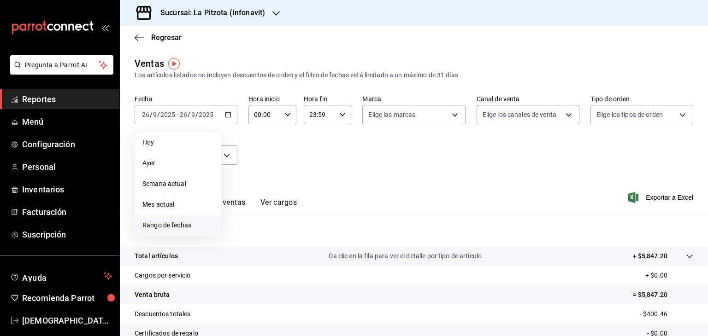
click at [163, 223] on span "Rango de fechas" at bounding box center [177, 226] width 71 height 10
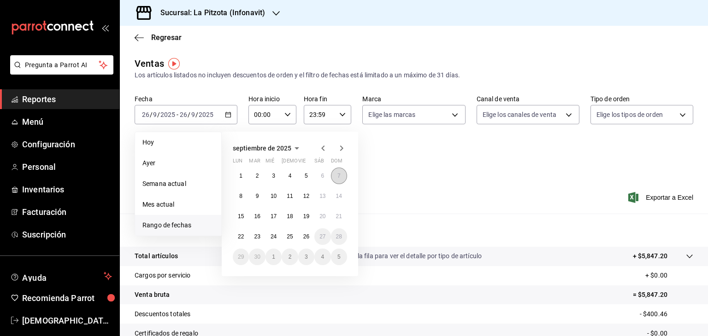
click at [335, 176] on button "7" at bounding box center [339, 176] width 16 height 17
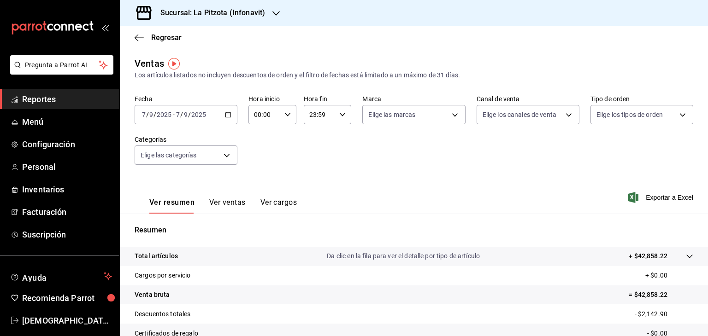
click at [287, 117] on icon "button" at bounding box center [287, 115] width 6 height 6
click at [260, 153] on span "13" at bounding box center [258, 149] width 9 height 7
type input "13:00"
click at [311, 118] on div at bounding box center [354, 168] width 708 height 336
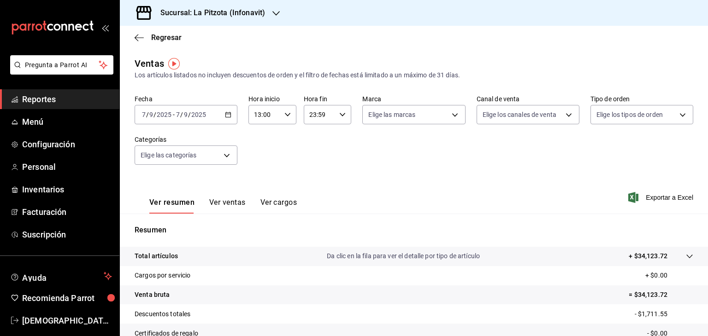
click at [312, 115] on input "23:59" at bounding box center [320, 115] width 32 height 18
click at [314, 170] on span "14" at bounding box center [313, 166] width 9 height 7
type input "14:59"
click at [402, 159] on div at bounding box center [354, 168] width 708 height 336
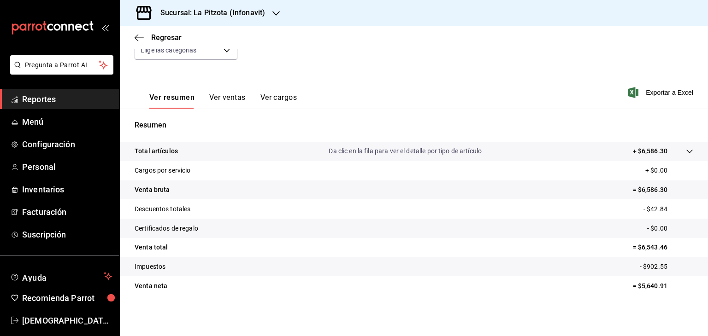
click at [232, 94] on button "Ver ventas" at bounding box center [227, 101] width 36 height 16
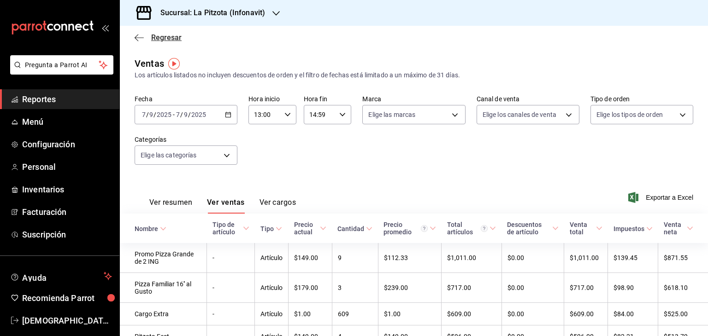
click at [139, 39] on icon "button" at bounding box center [139, 38] width 9 height 8
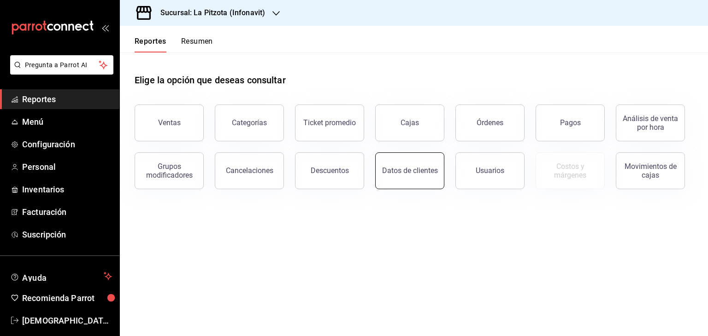
click at [421, 169] on div "Datos de clientes" at bounding box center [410, 170] width 56 height 9
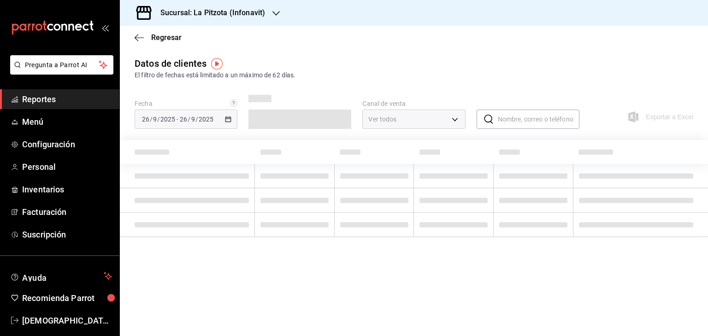
type input "PARROT,DIDI_FOOD,ONLINE"
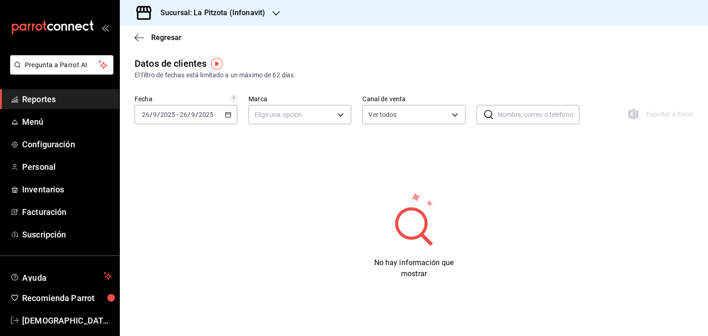
click at [229, 117] on icon "button" at bounding box center [228, 115] width 6 height 6
click at [156, 223] on span "Rango de fechas" at bounding box center [177, 226] width 71 height 10
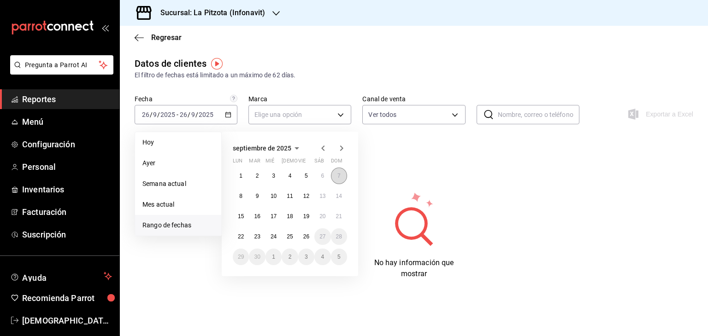
click at [339, 174] on abbr "7" at bounding box center [338, 176] width 3 height 6
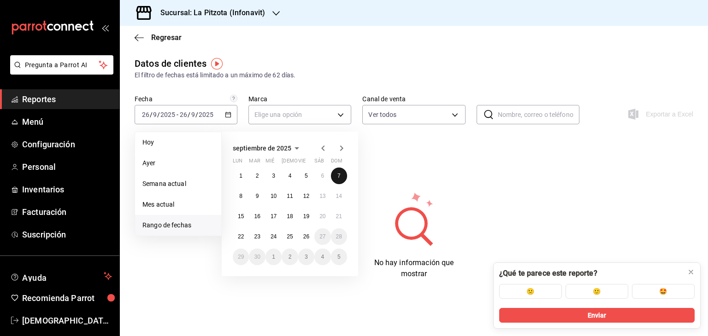
click at [339, 174] on abbr "7" at bounding box center [338, 176] width 3 height 6
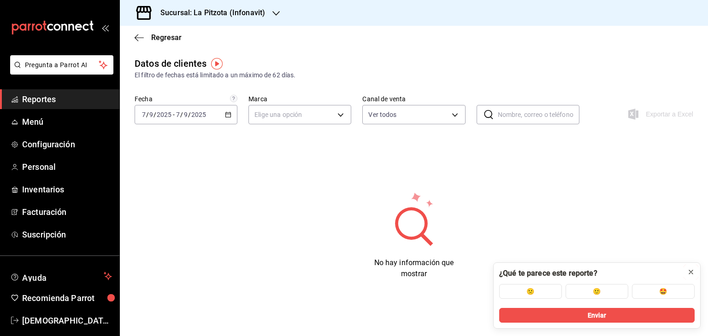
click at [691, 274] on icon at bounding box center [690, 272] width 7 height 7
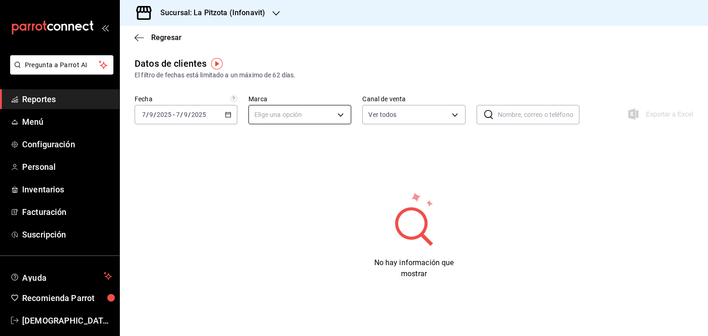
click at [349, 115] on body "Pregunta a Parrot AI Reportes Menú Configuración Personal Inventarios Facturaci…" at bounding box center [354, 168] width 708 height 336
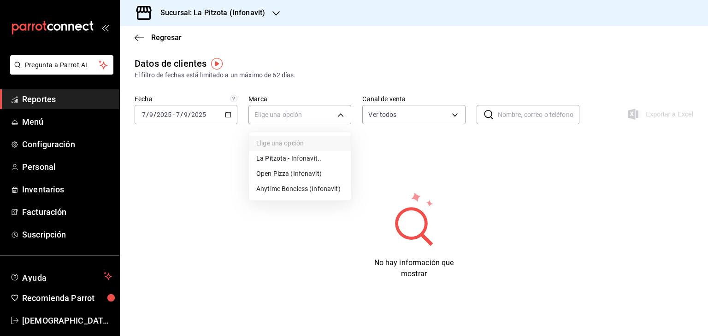
click at [314, 155] on li "La Pitzota - Infonavit.." at bounding box center [300, 158] width 102 height 15
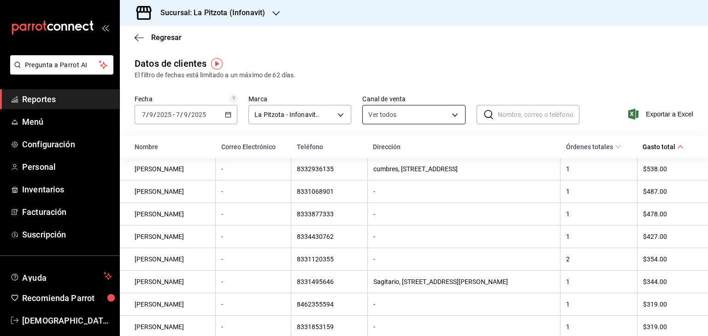
click at [448, 114] on body "Pregunta a Parrot AI Reportes Menú Configuración Personal Inventarios Facturaci…" at bounding box center [354, 168] width 708 height 336
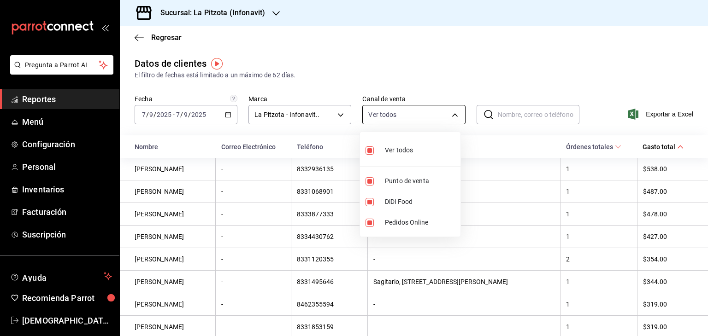
click at [448, 114] on div at bounding box center [354, 168] width 708 height 336
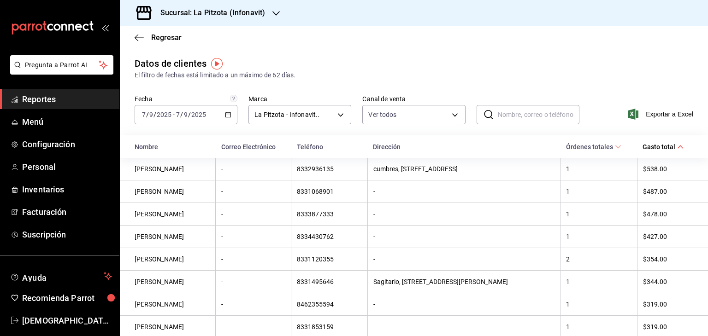
click at [539, 66] on div "Datos de clientes El filtro de fechas está limitado a un máximo de 62 días." at bounding box center [414, 68] width 558 height 23
click at [483, 116] on icon at bounding box center [488, 114] width 11 height 11
click at [503, 117] on input "text" at bounding box center [539, 115] width 82 height 18
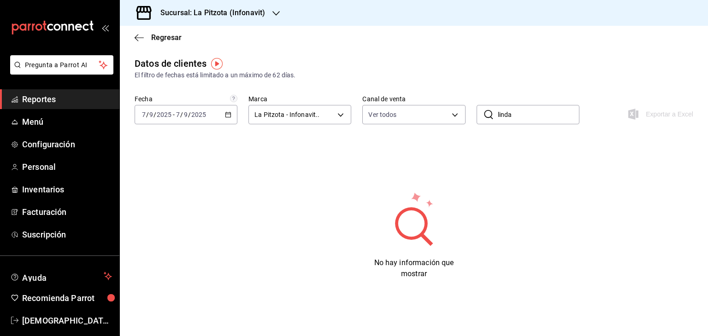
click at [503, 117] on input "linda" at bounding box center [539, 115] width 82 height 18
type input "a"
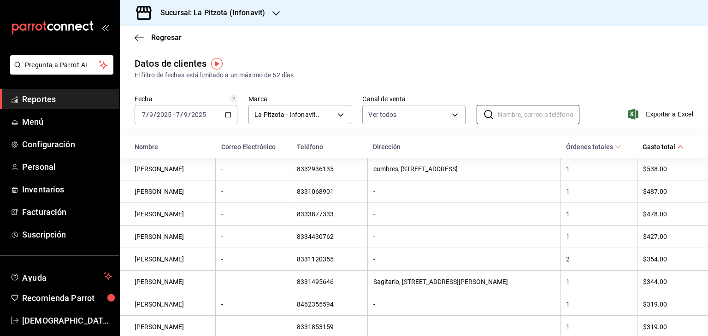
click at [144, 31] on div "Regresar" at bounding box center [414, 37] width 588 height 23
click at [138, 39] on icon "button" at bounding box center [139, 38] width 9 height 8
